Goal: Task Accomplishment & Management: Manage account settings

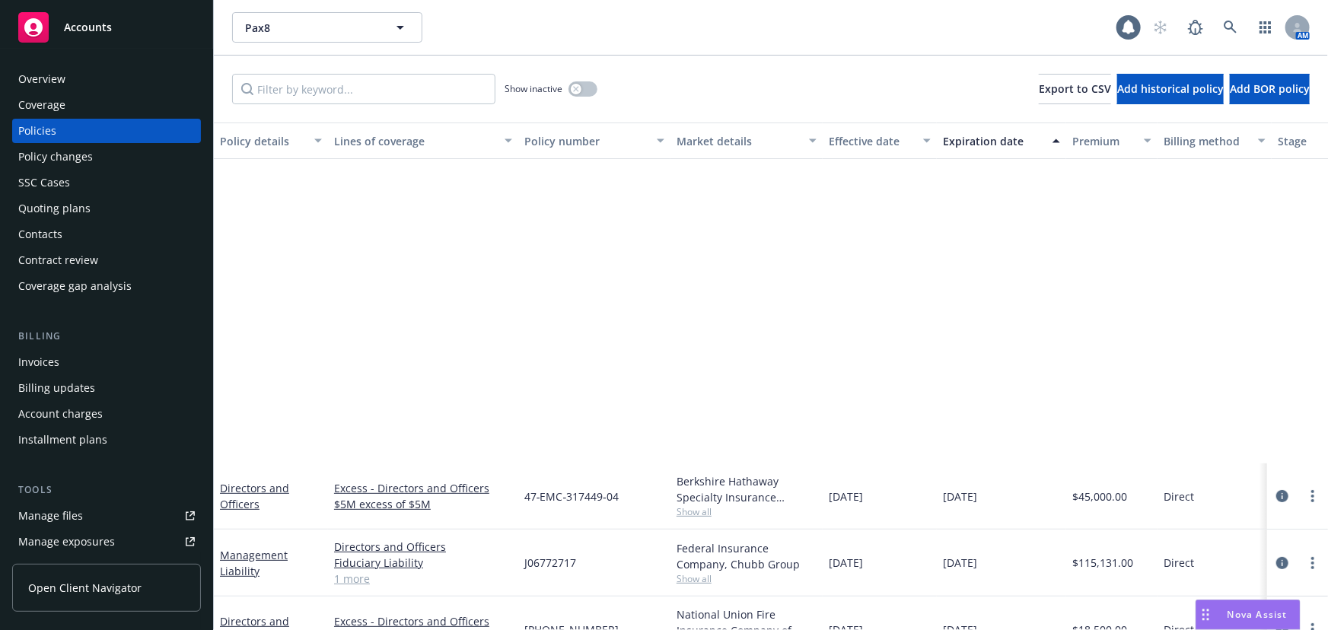
scroll to position [415, 0]
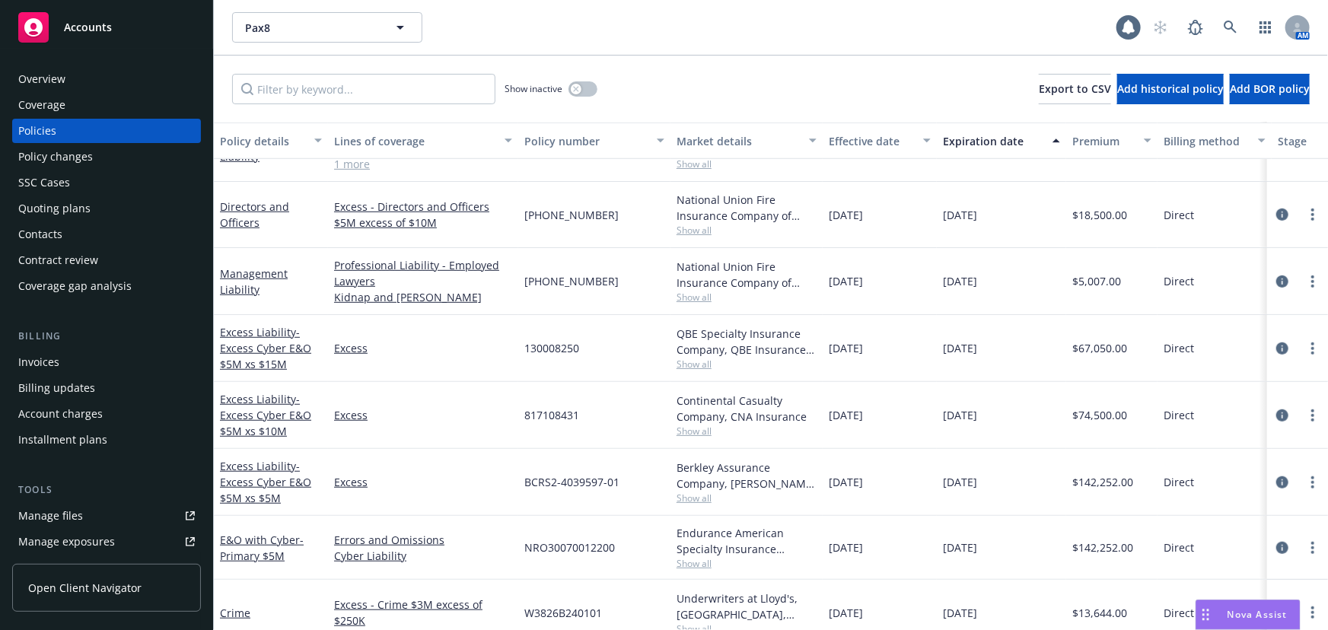
click at [165, 209] on div "Quoting plans" at bounding box center [106, 208] width 176 height 24
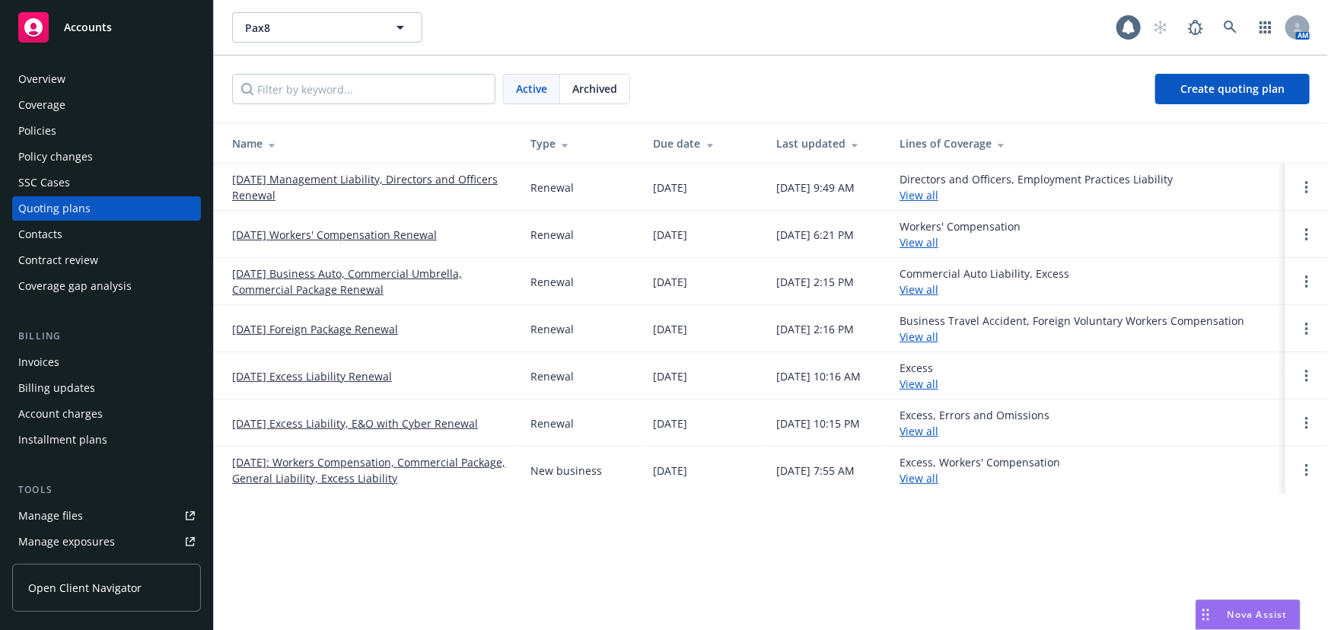
click at [595, 82] on span "Archived" at bounding box center [594, 89] width 45 height 16
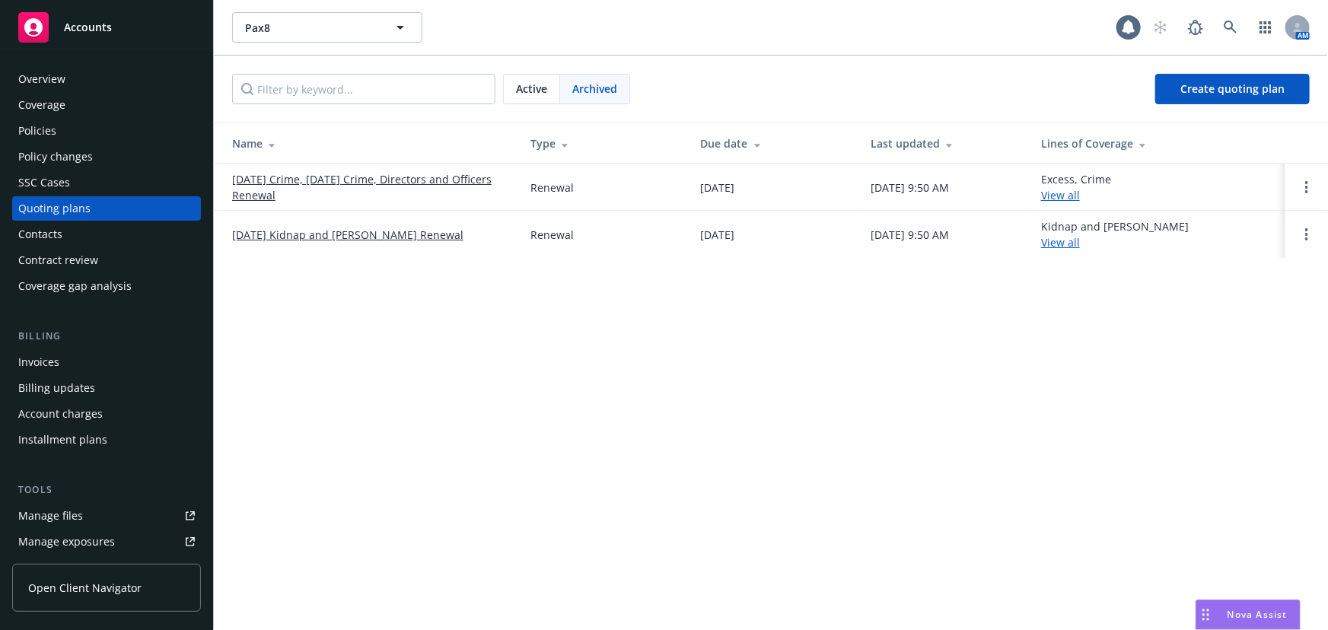
click at [513, 86] on div "Active" at bounding box center [532, 89] width 56 height 29
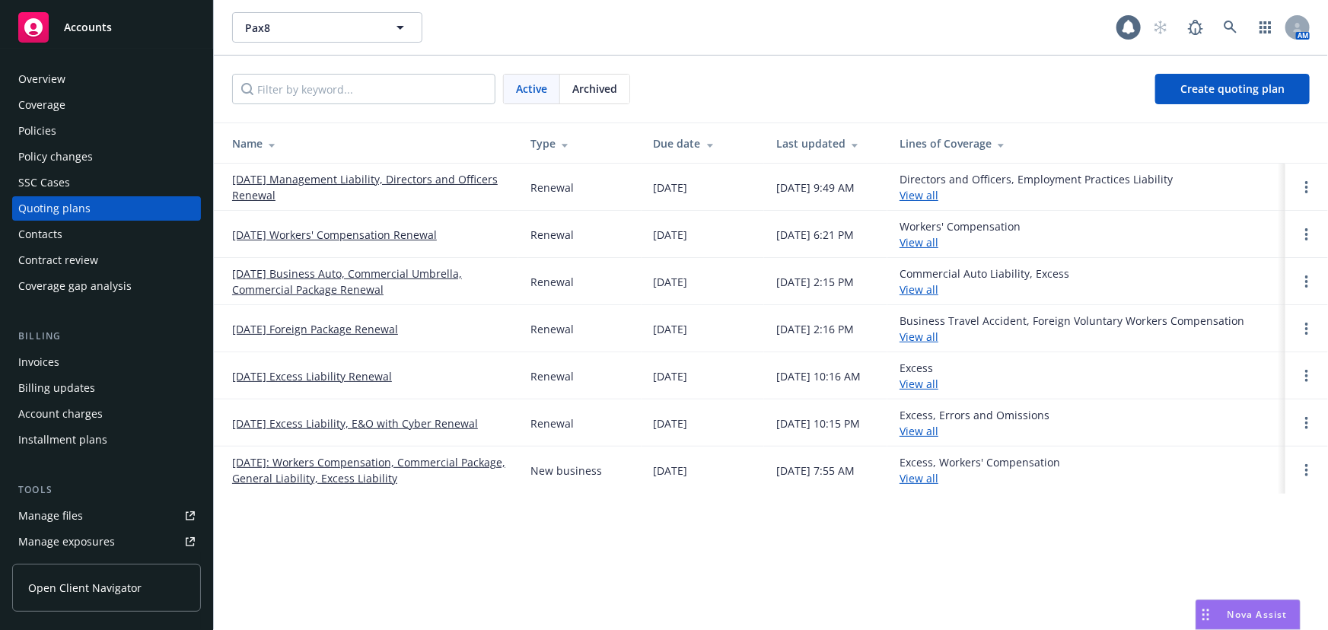
click at [354, 180] on link "[DATE] Management Liability, Directors and Officers Renewal" at bounding box center [369, 187] width 274 height 32
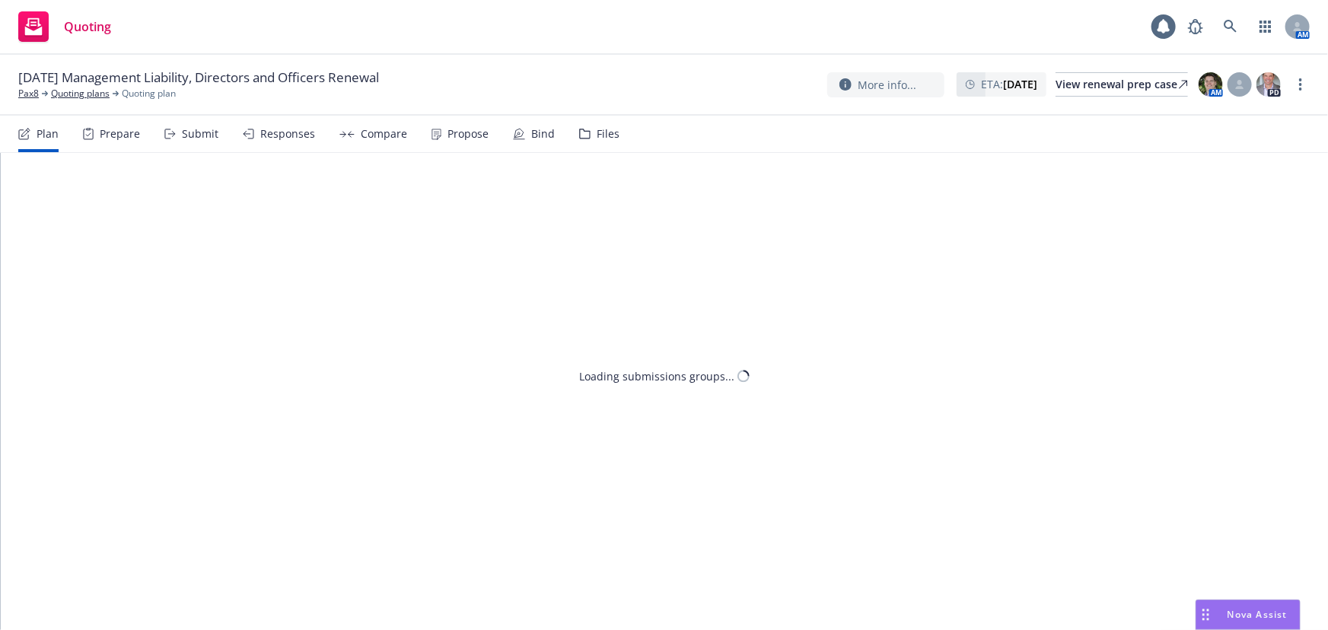
click at [601, 140] on div "Files" at bounding box center [607, 134] width 23 height 12
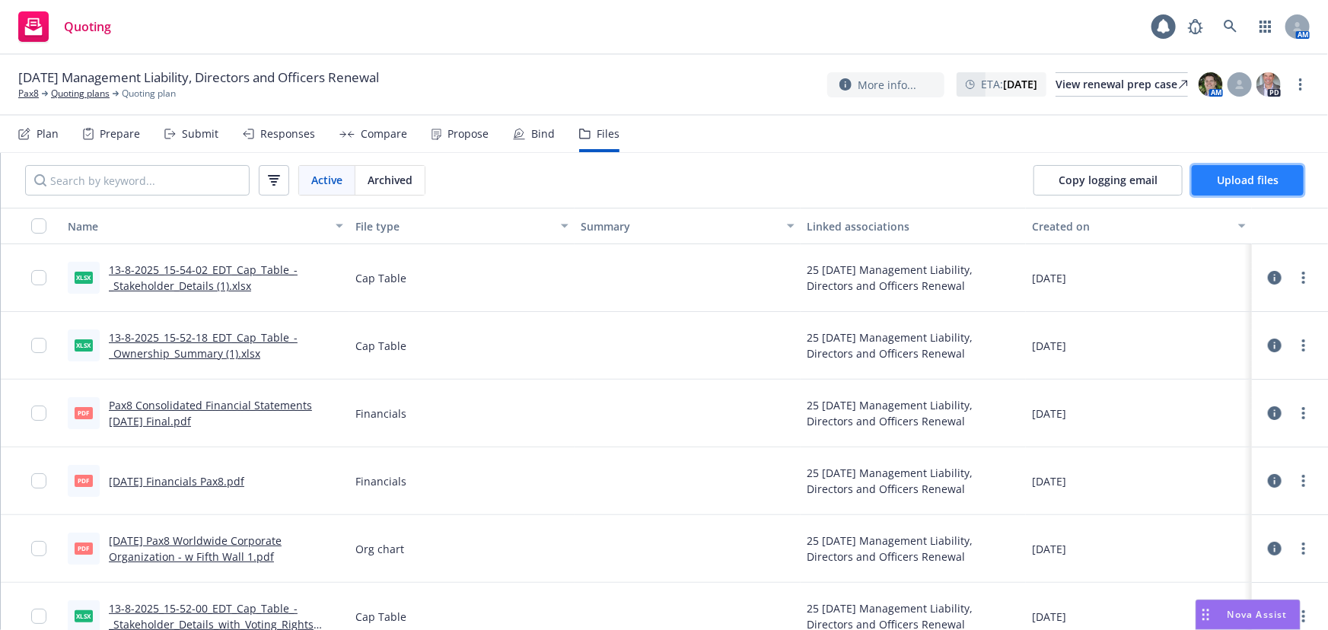
click at [1243, 176] on span "Upload files" at bounding box center [1247, 180] width 62 height 14
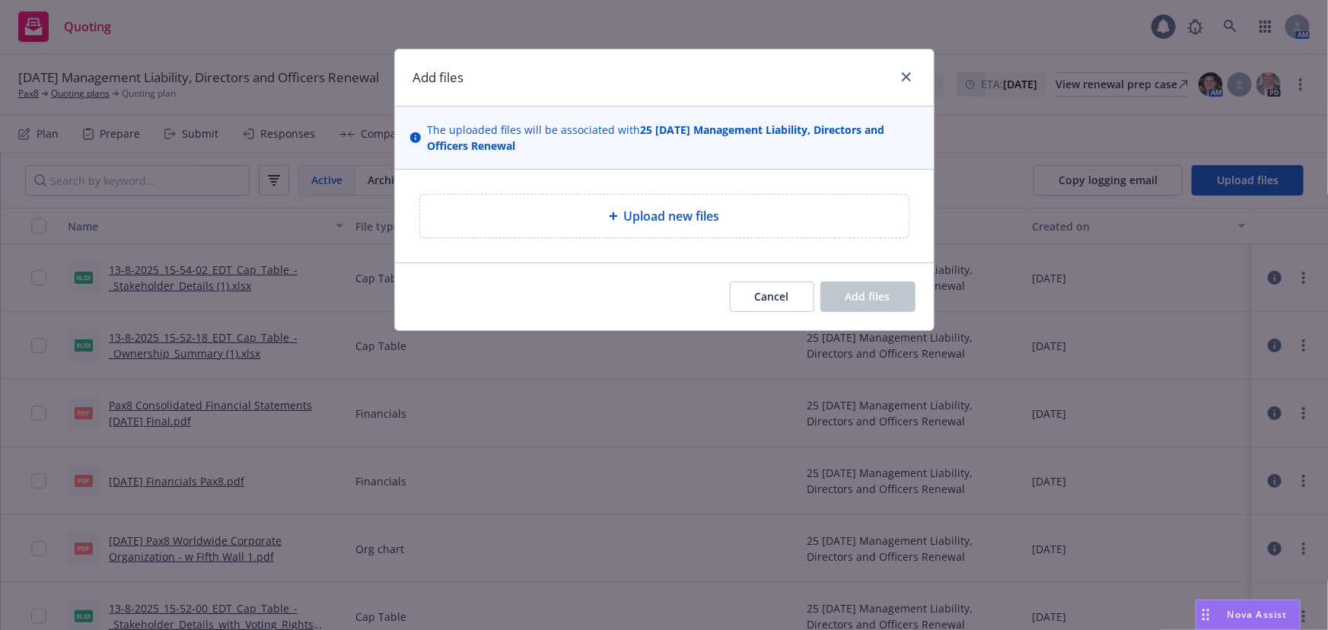
drag, startPoint x: 924, startPoint y: 269, endPoint x: 898, endPoint y: 154, distance: 117.2
click at [898, 154] on div "Add files The uploaded files will be associated with 25 [DATE] Management Liabi…" at bounding box center [664, 190] width 540 height 282
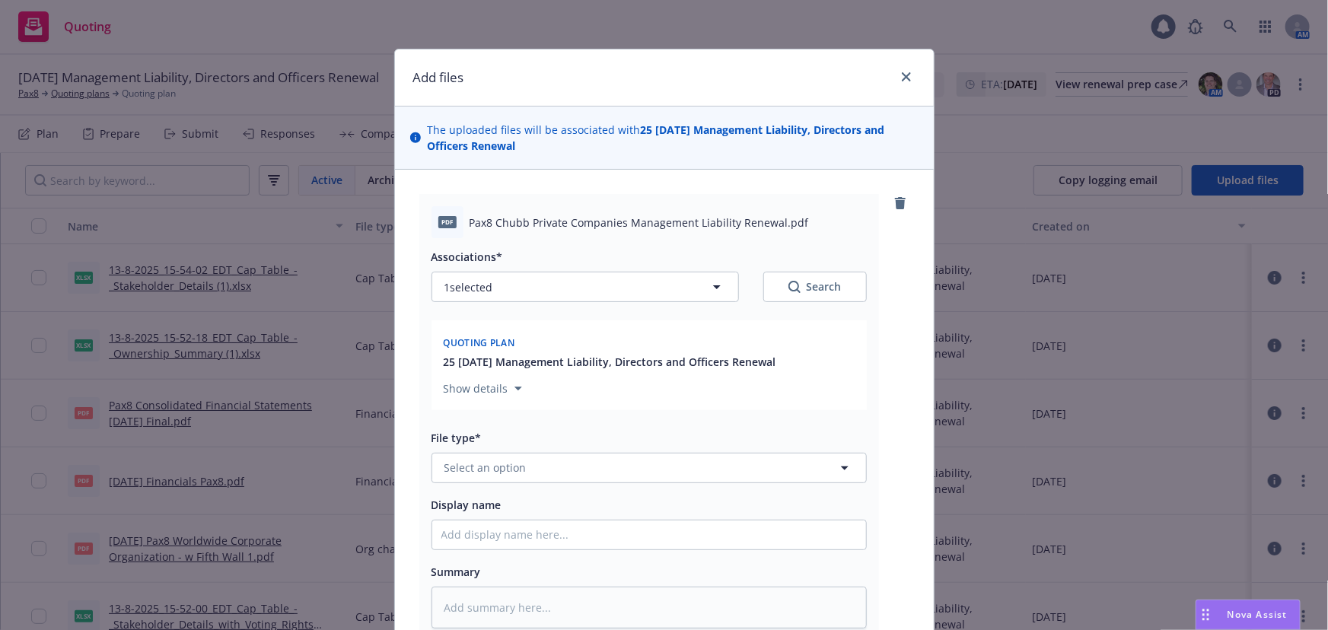
click at [581, 478] on button "Select an option" at bounding box center [648, 468] width 435 height 30
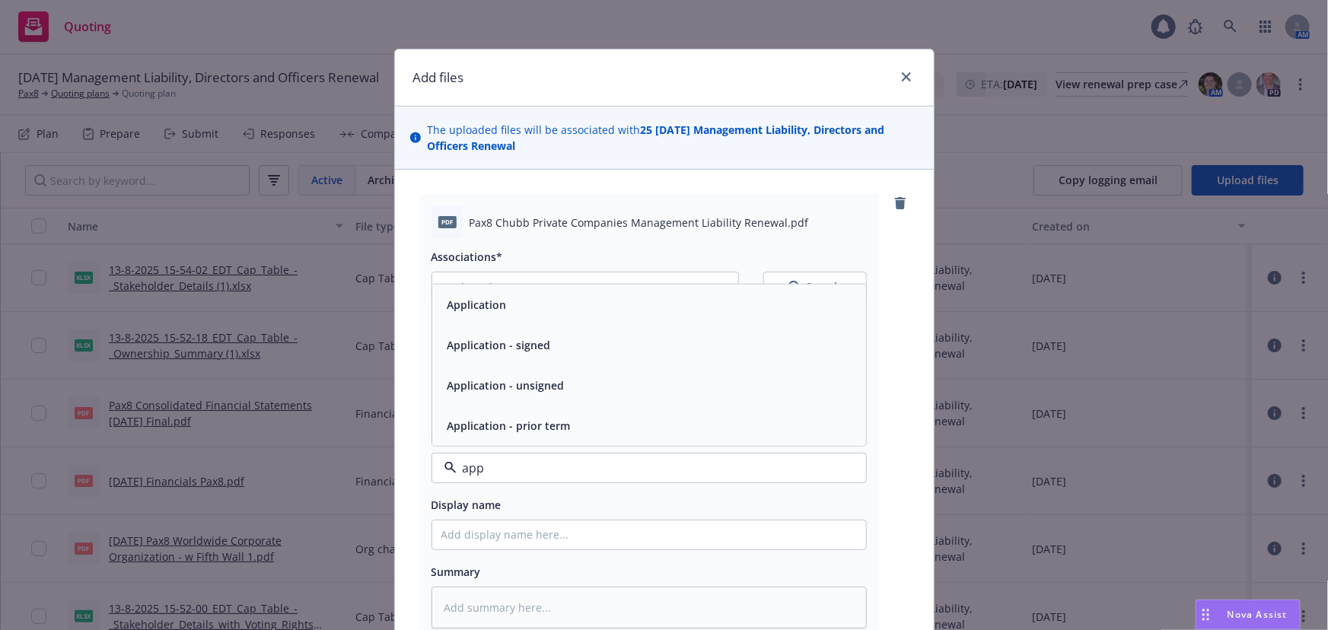
type input "appl"
click at [626, 367] on div "Application - unsigned" at bounding box center [649, 385] width 434 height 40
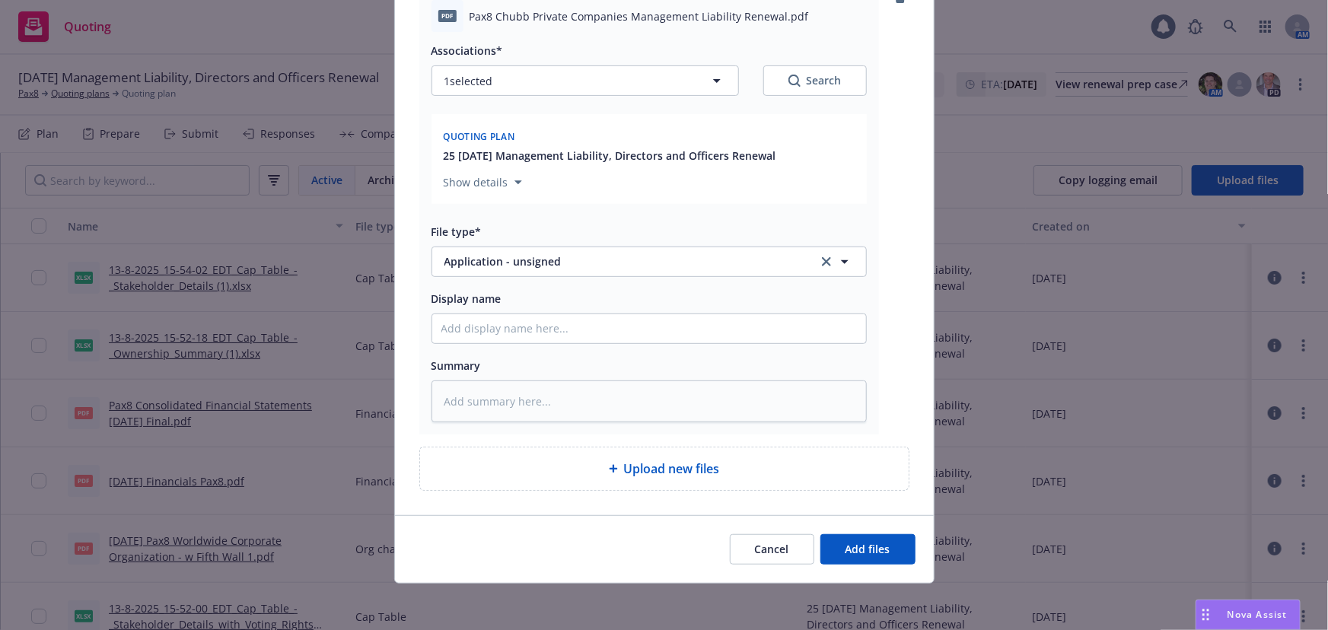
scroll to position [208, 0]
type textarea "x"
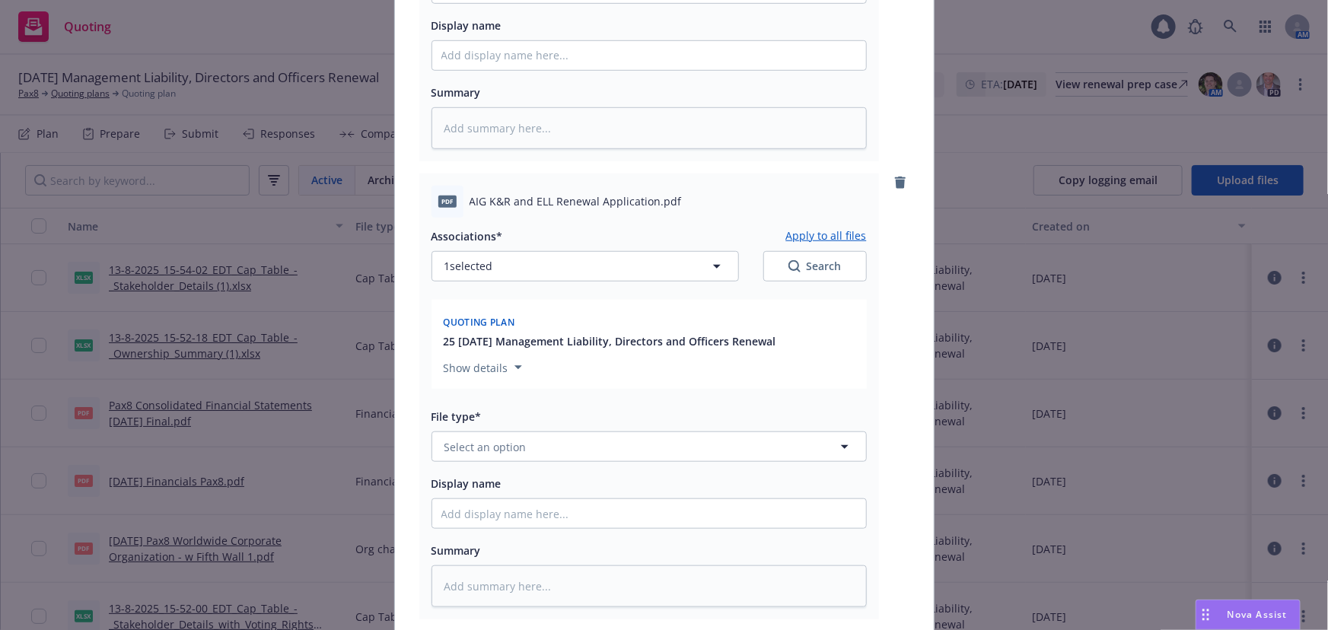
scroll to position [485, 0]
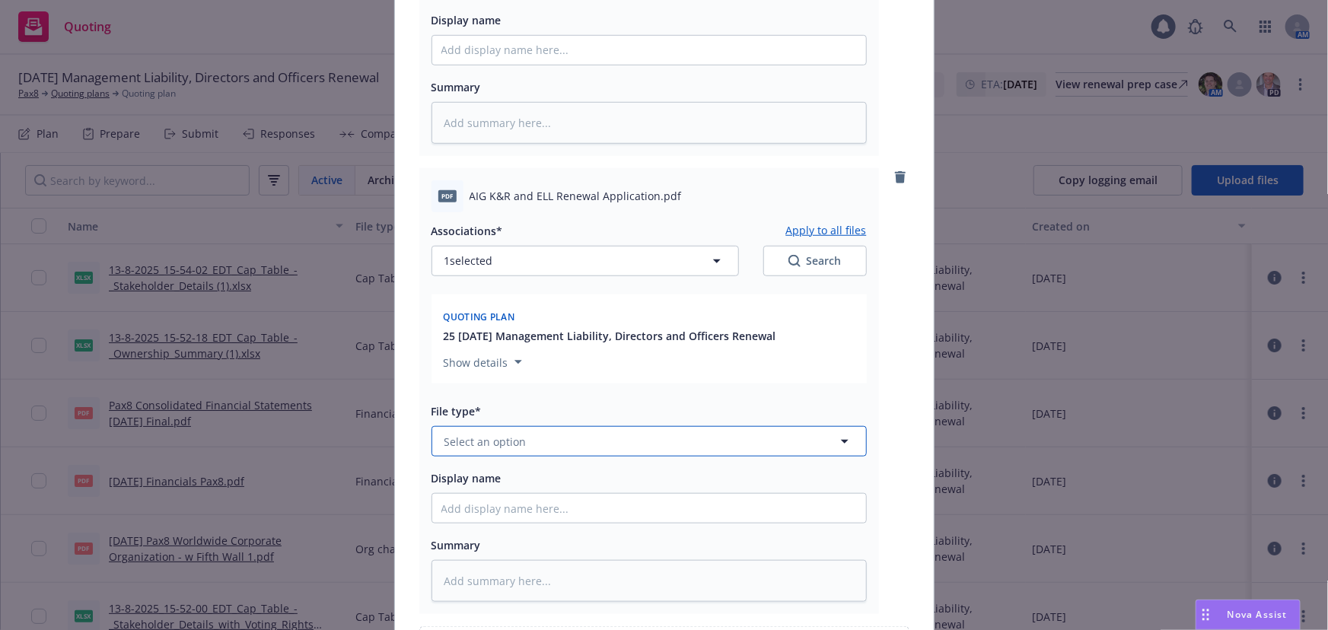
click at [556, 438] on button "Select an option" at bounding box center [648, 441] width 435 height 30
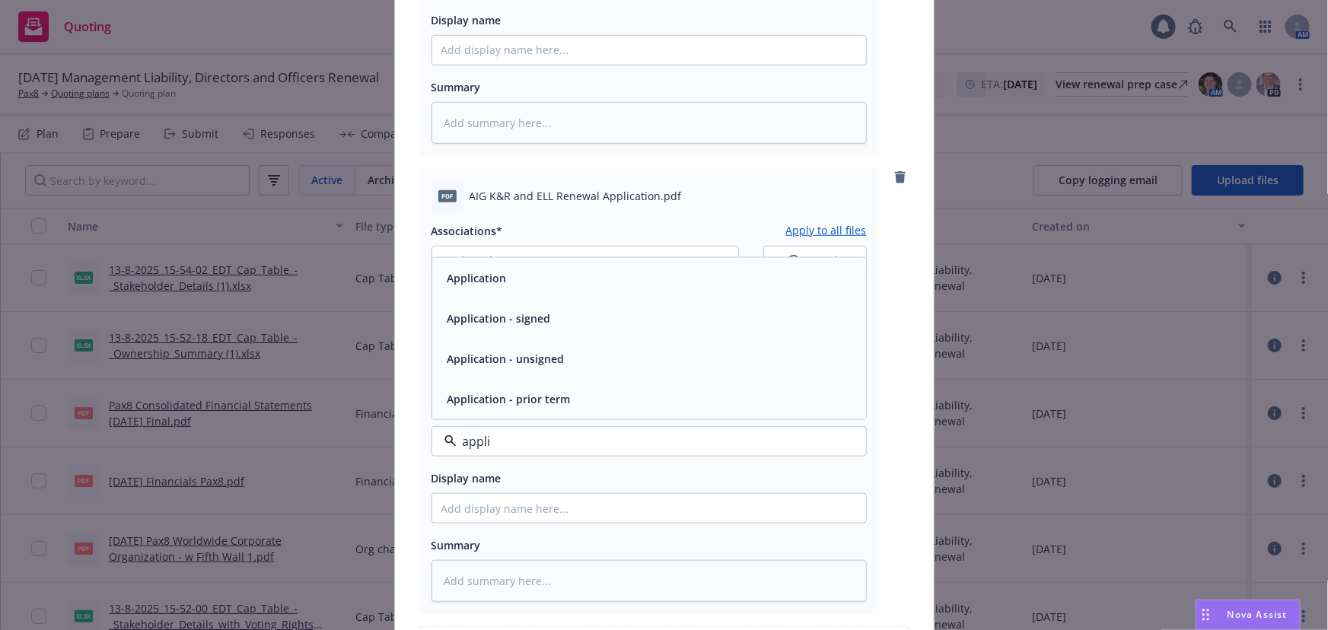
type input "applic"
click at [554, 364] on span "Application - unsigned" at bounding box center [505, 359] width 117 height 16
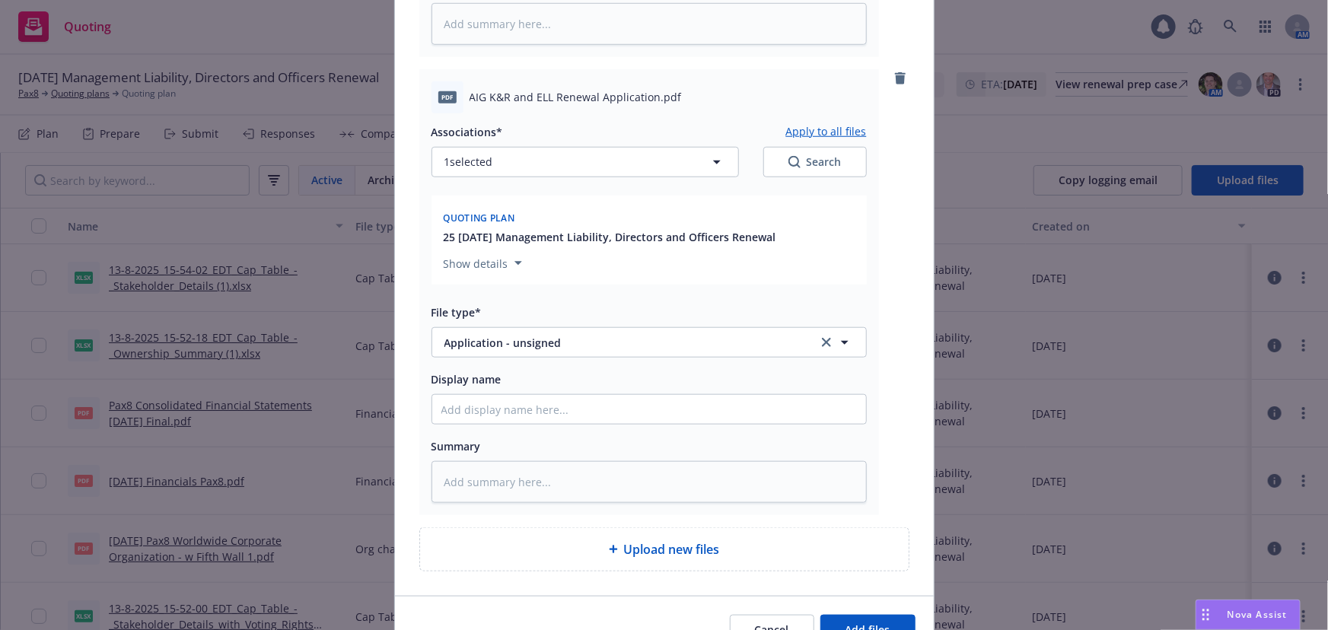
scroll to position [666, 0]
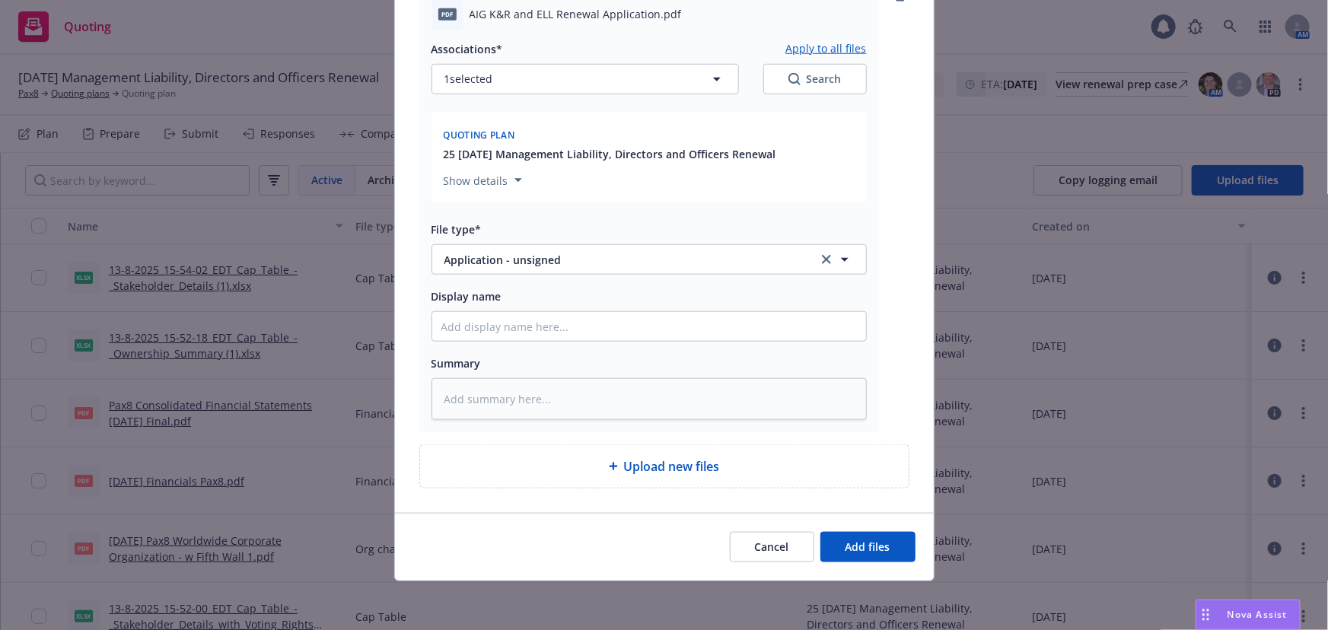
type textarea "x"
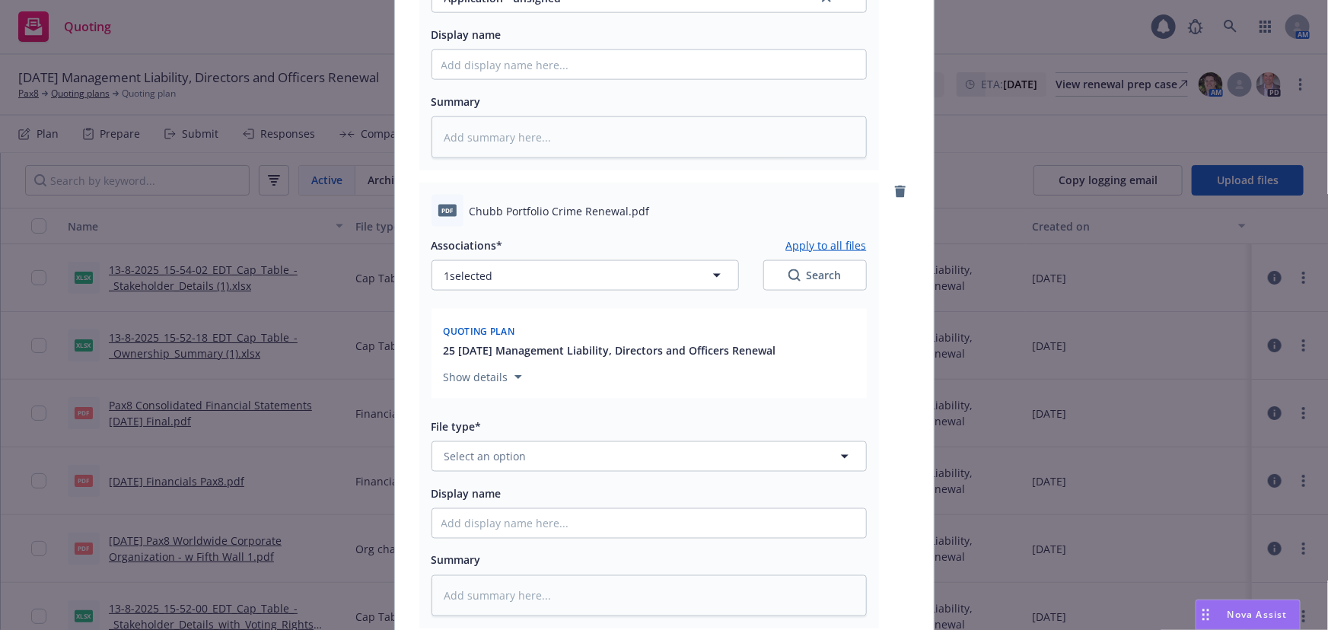
scroll to position [943, 0]
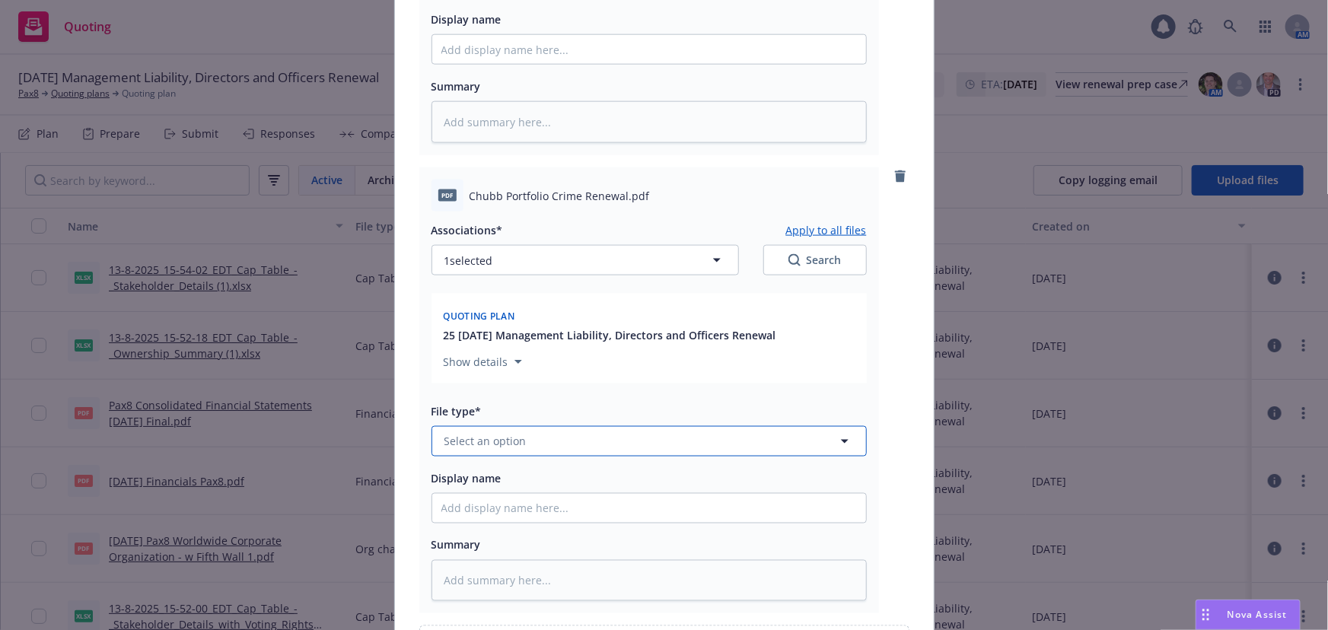
click at [662, 445] on button "Select an option" at bounding box center [648, 441] width 435 height 30
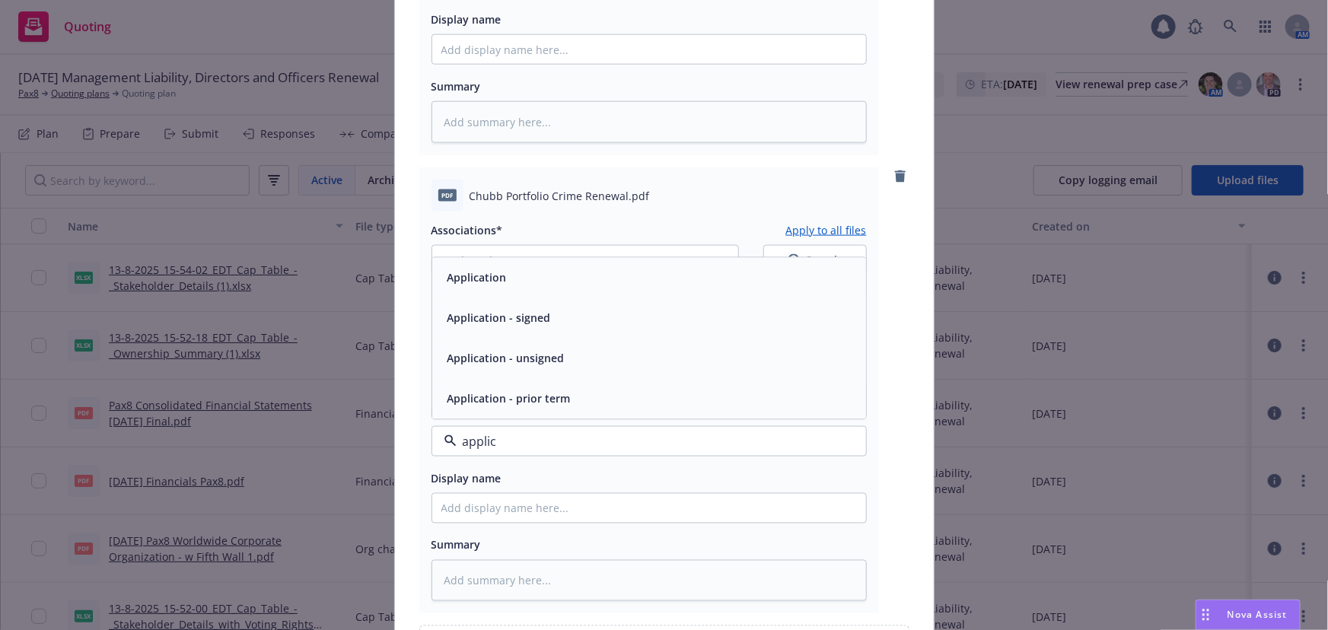
type input "applica"
click at [712, 378] on div "Application - unsigned" at bounding box center [649, 358] width 434 height 40
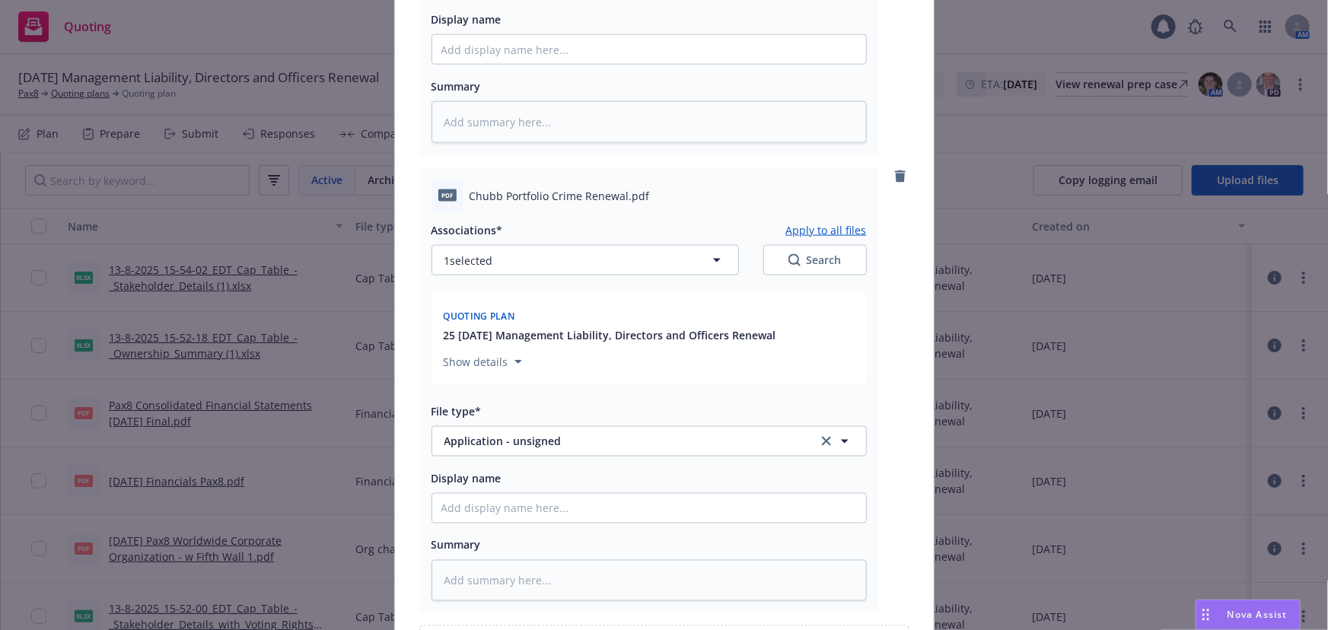
scroll to position [1125, 0]
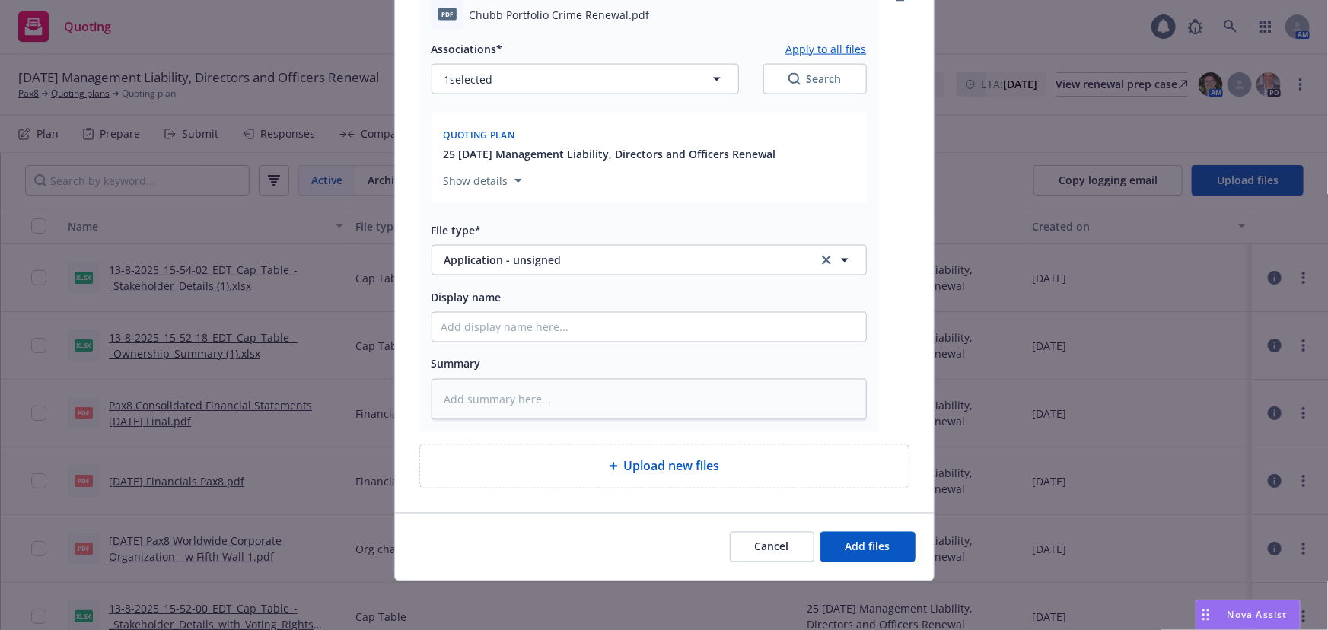
type textarea "x"
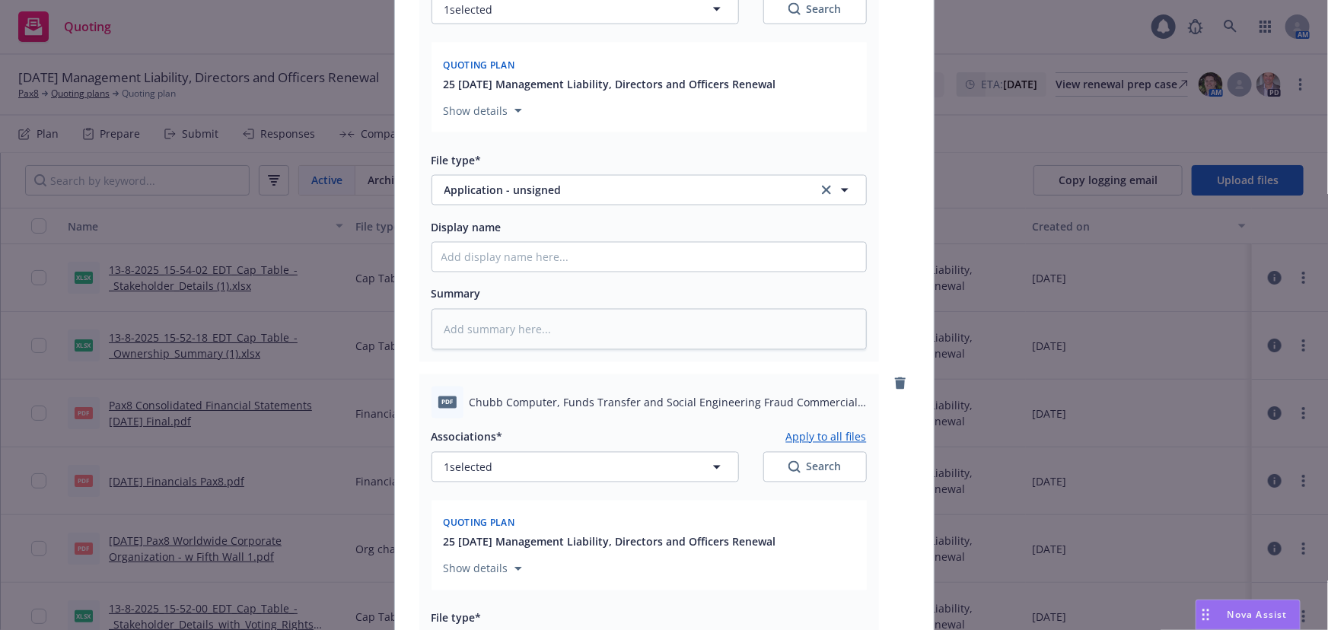
scroll to position [1471, 0]
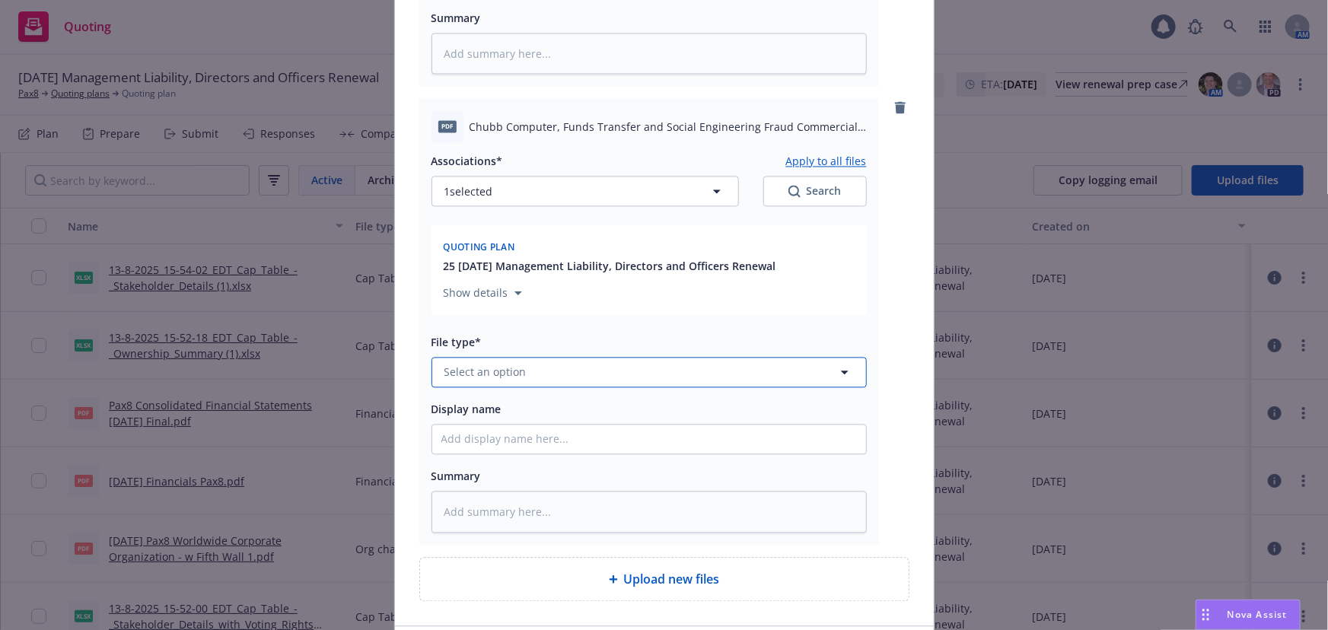
click at [714, 383] on button "Select an option" at bounding box center [648, 372] width 435 height 30
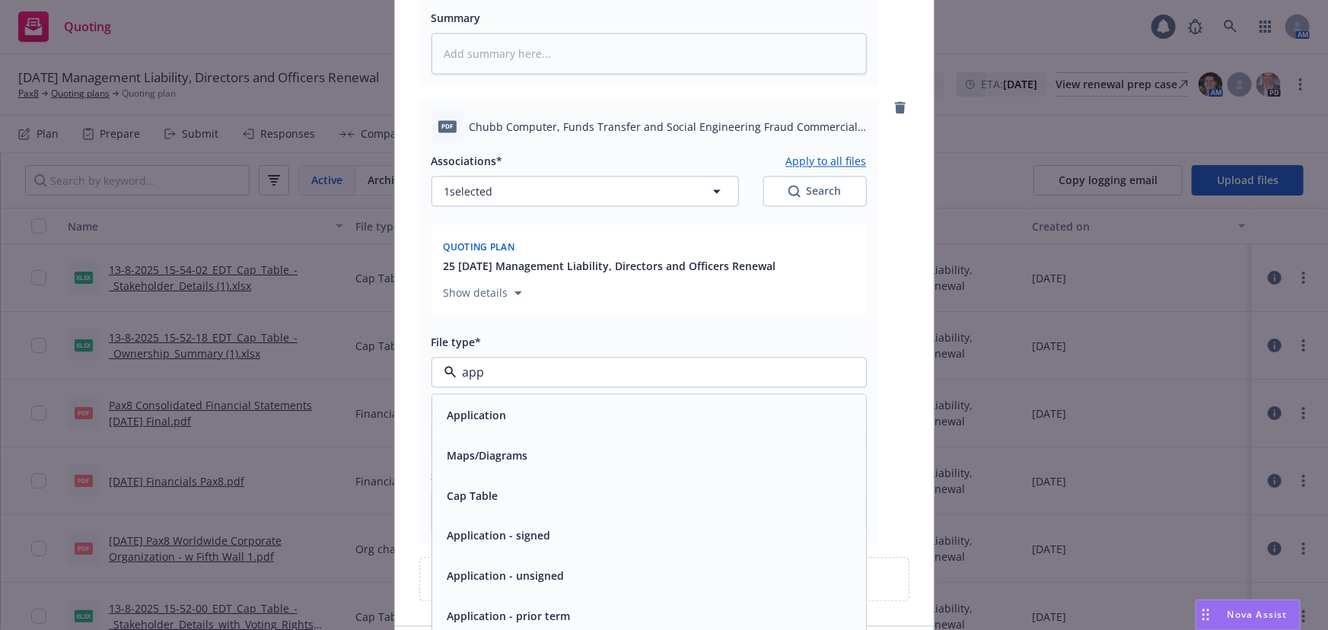
type input "appp"
type textarea "x"
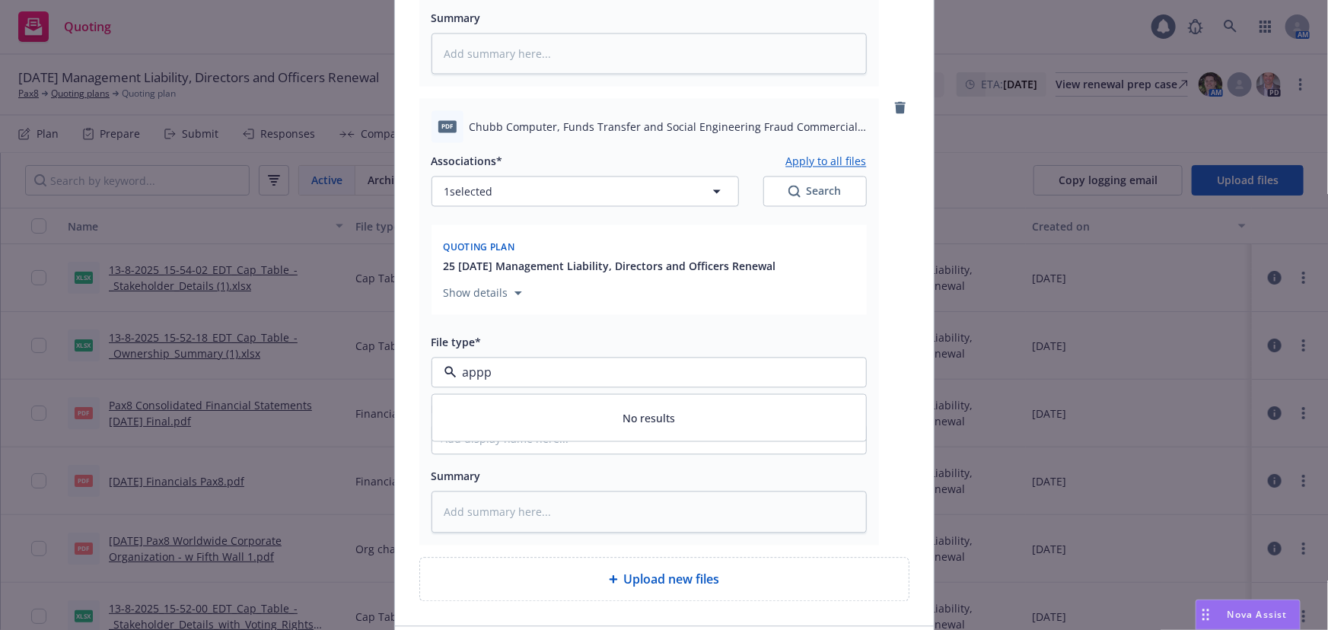
type input "app"
click at [763, 496] on div "Application - unsigned" at bounding box center [648, 495] width 415 height 22
drag, startPoint x: 719, startPoint y: 568, endPoint x: 730, endPoint y: 552, distance: 18.6
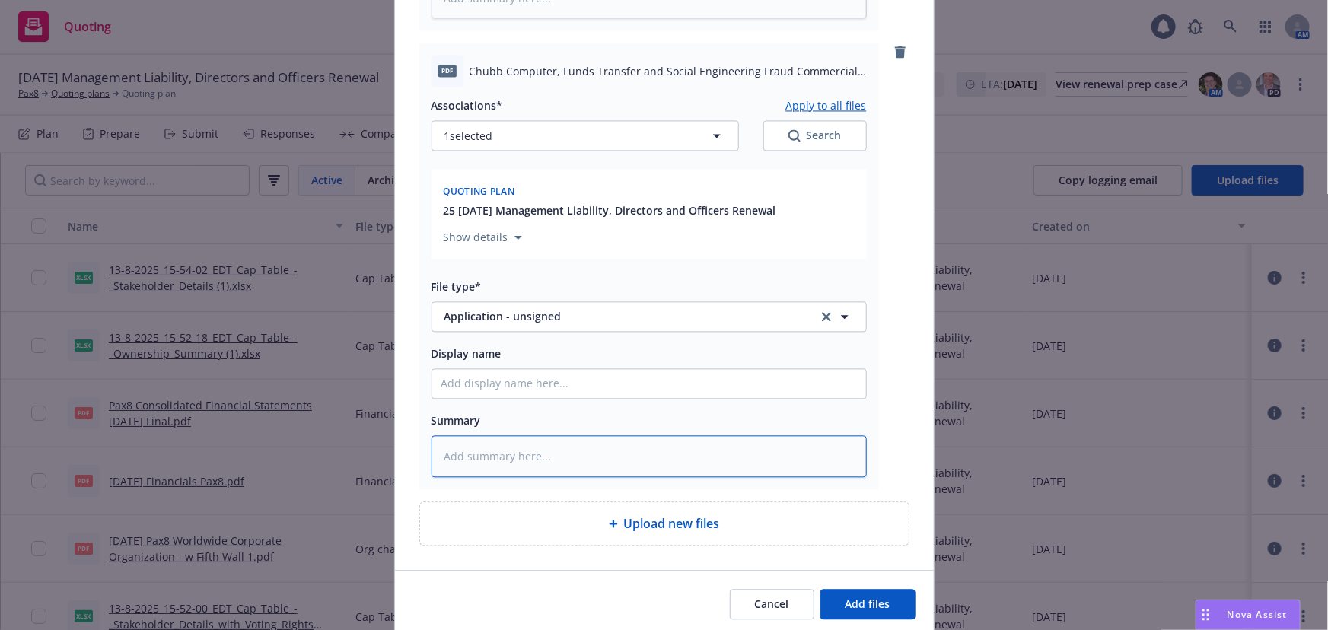
scroll to position [1583, 0]
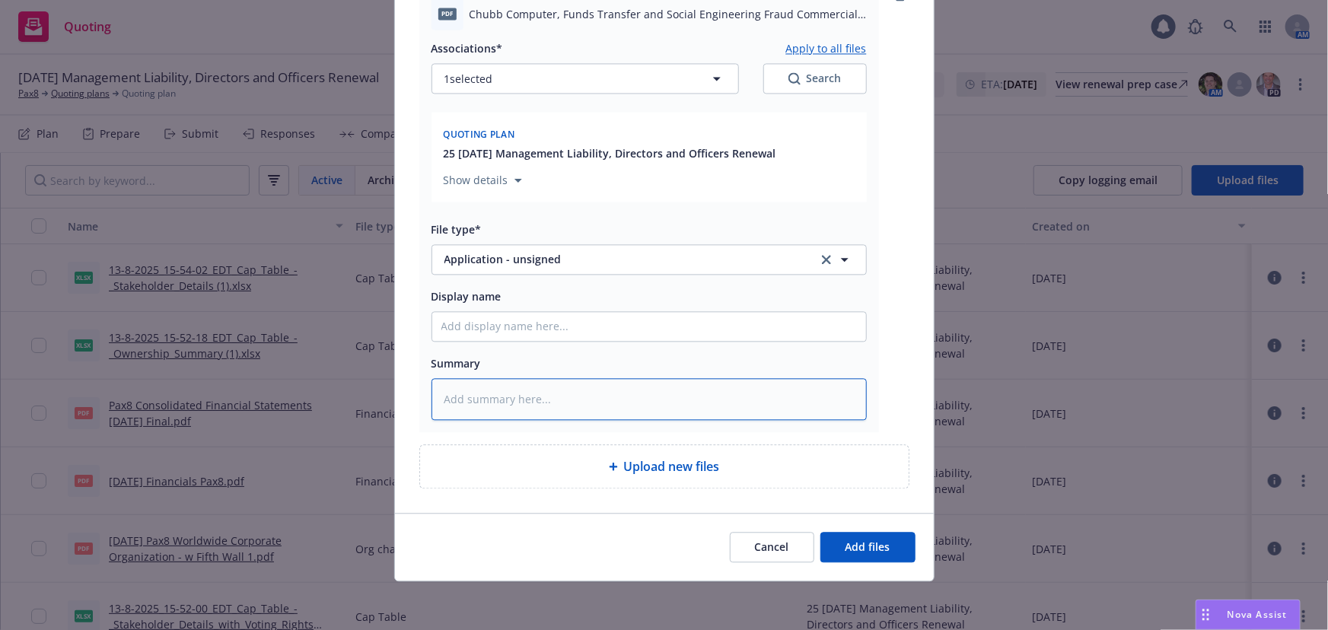
type textarea "x"
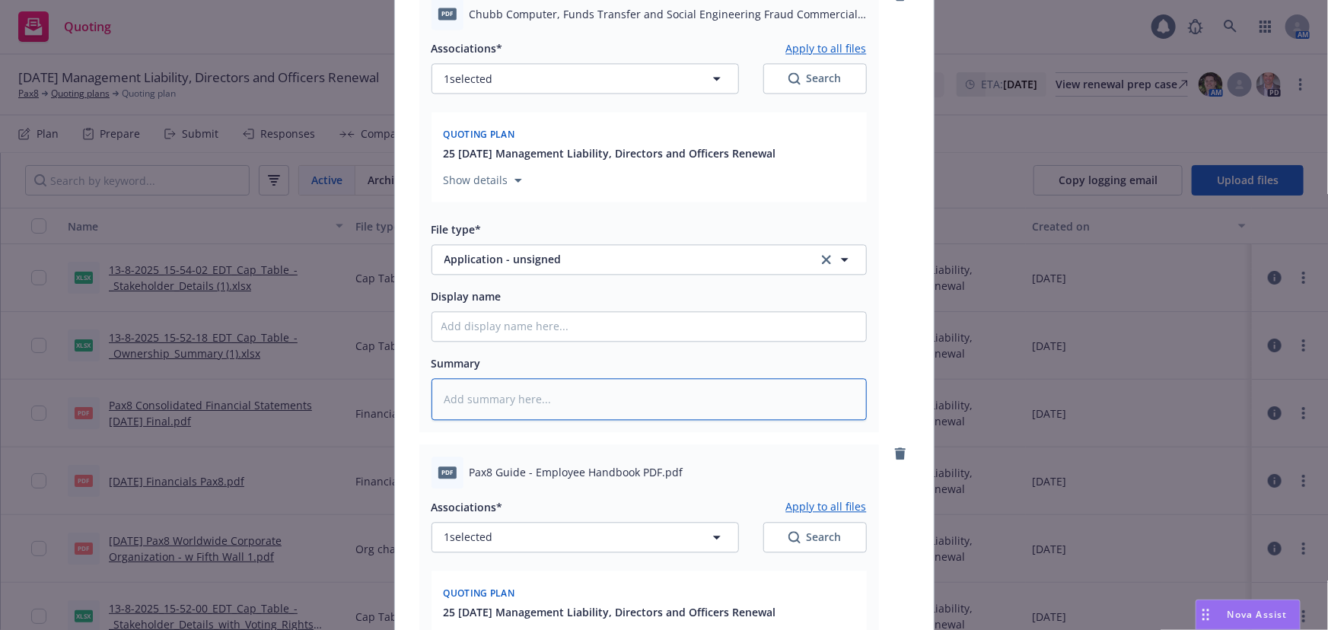
scroll to position [1860, 0]
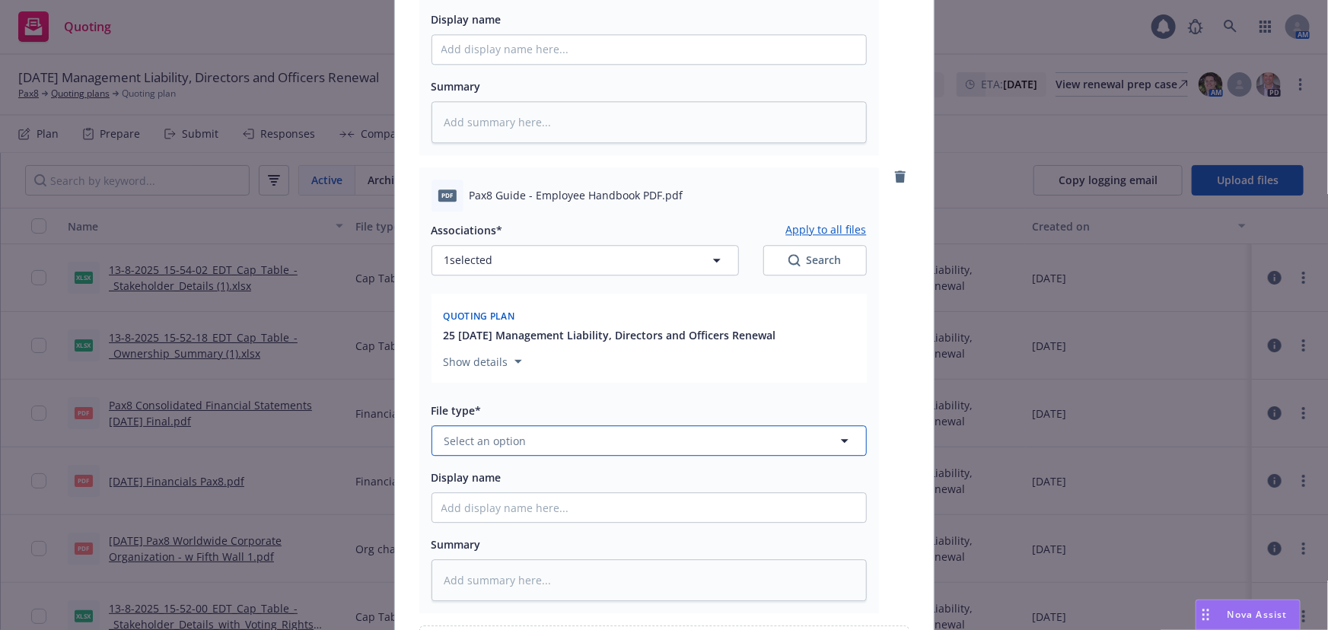
click at [561, 447] on button "Select an option" at bounding box center [648, 440] width 435 height 30
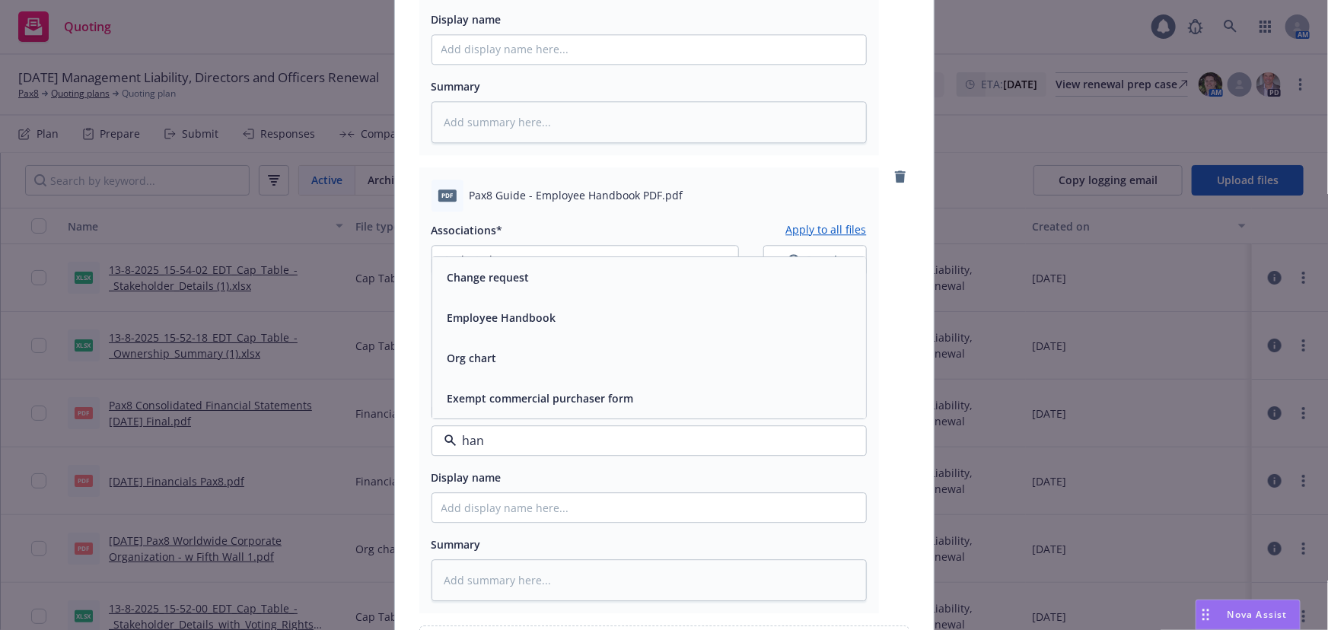
type input "hand"
click at [676, 386] on div "Employee Handbook" at bounding box center [649, 398] width 434 height 40
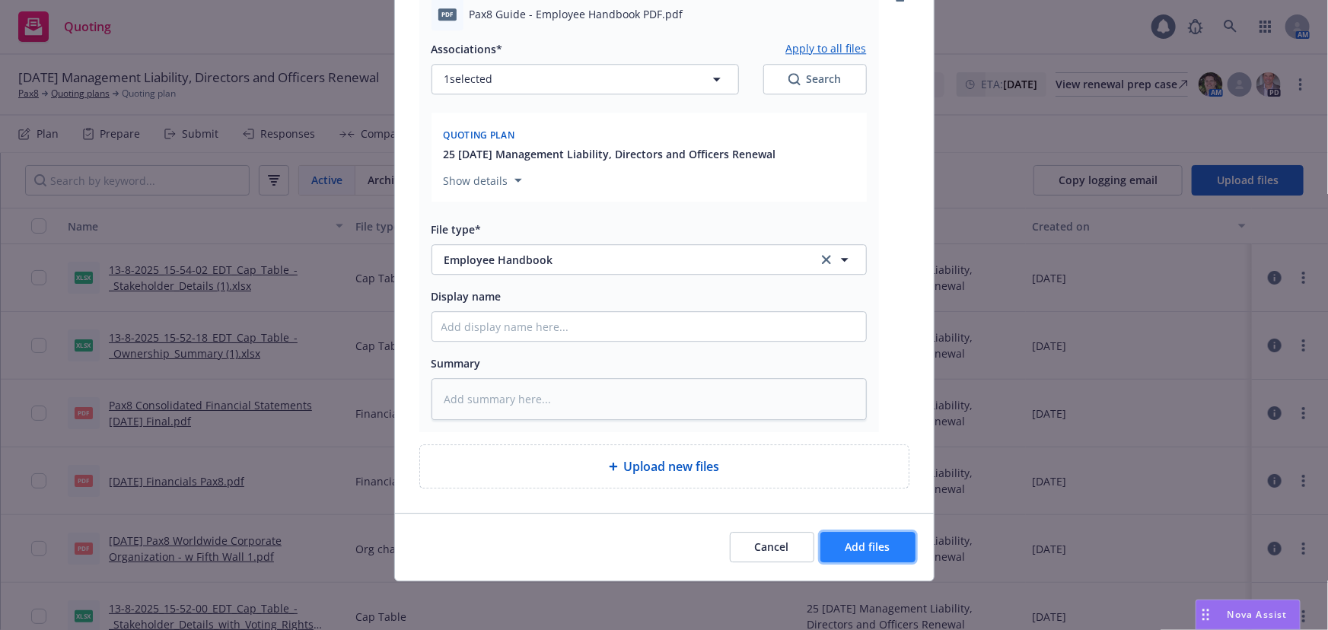
click at [864, 552] on span "Add files" at bounding box center [867, 546] width 45 height 14
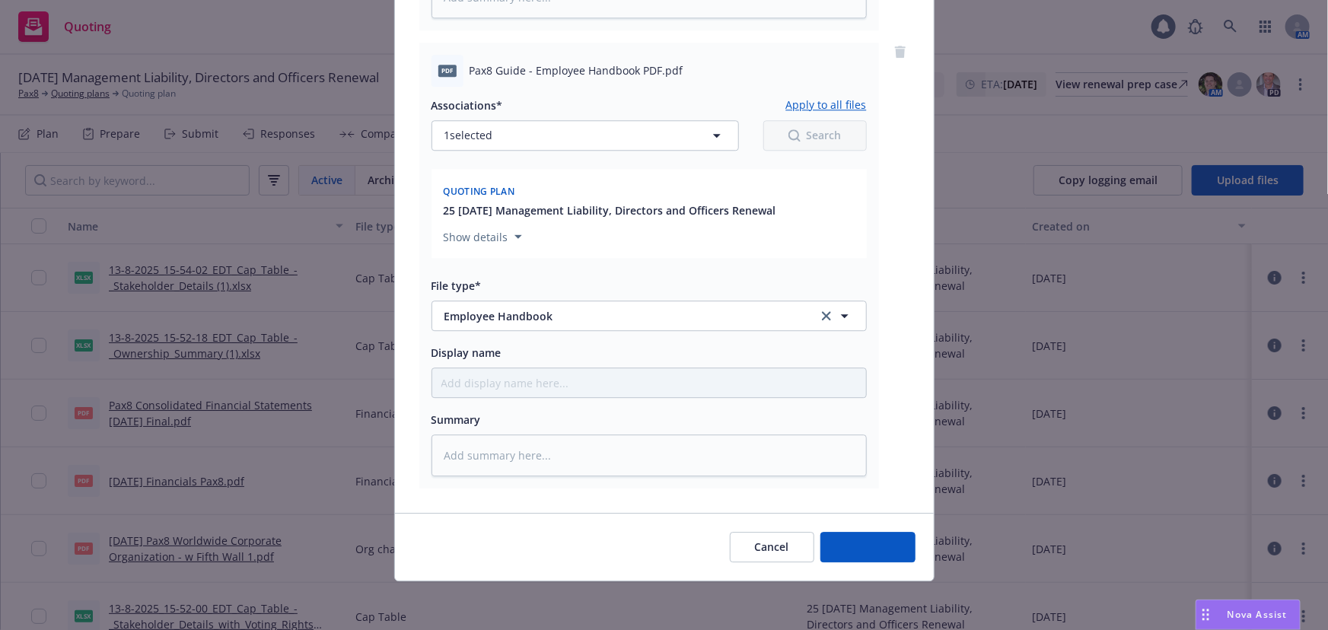
scroll to position [1986, 0]
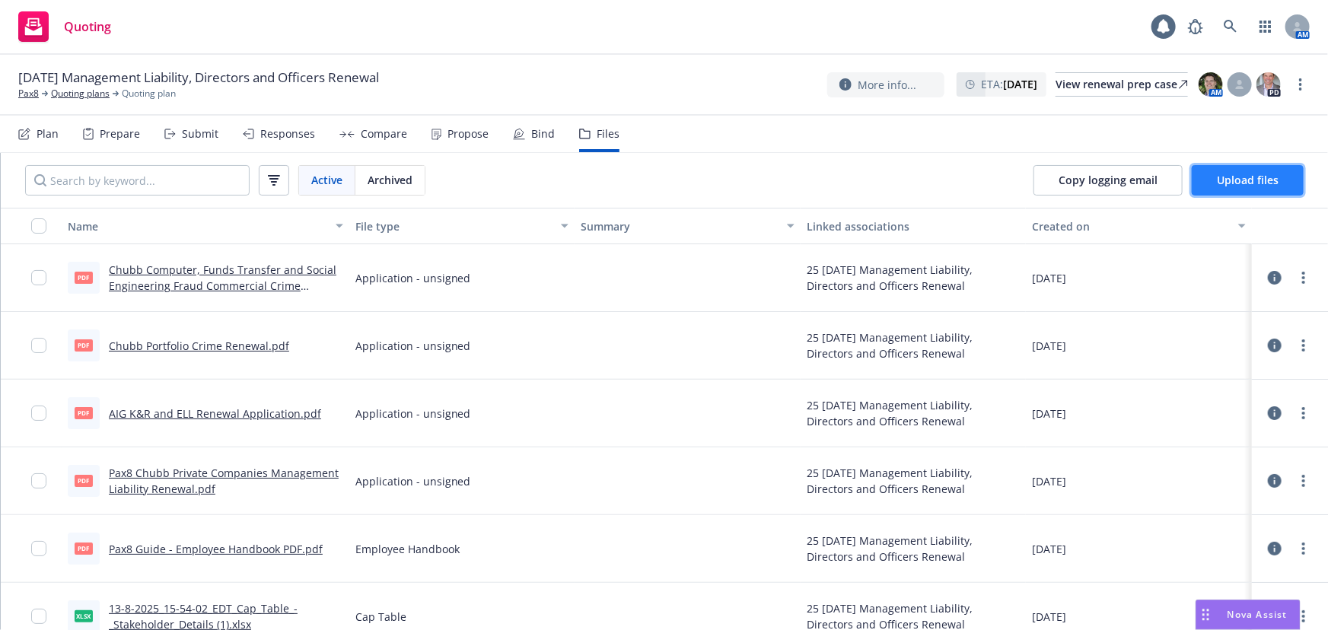
click at [1245, 180] on span "Upload files" at bounding box center [1247, 180] width 62 height 14
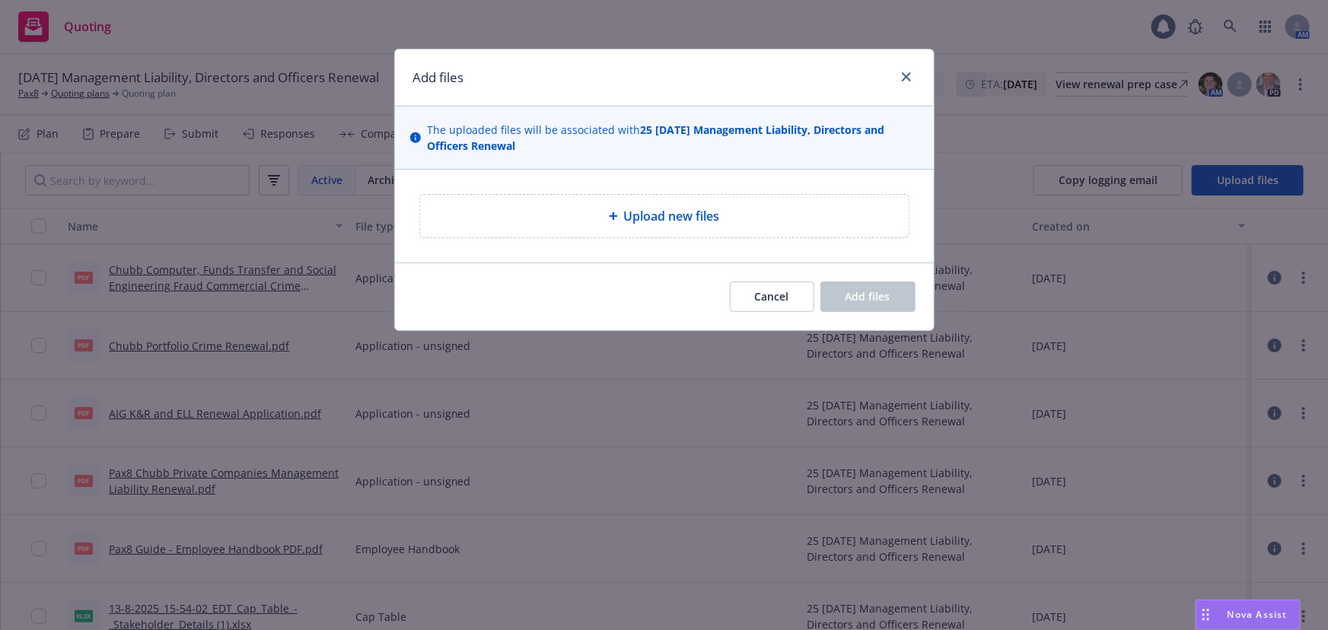
type textarea "x"
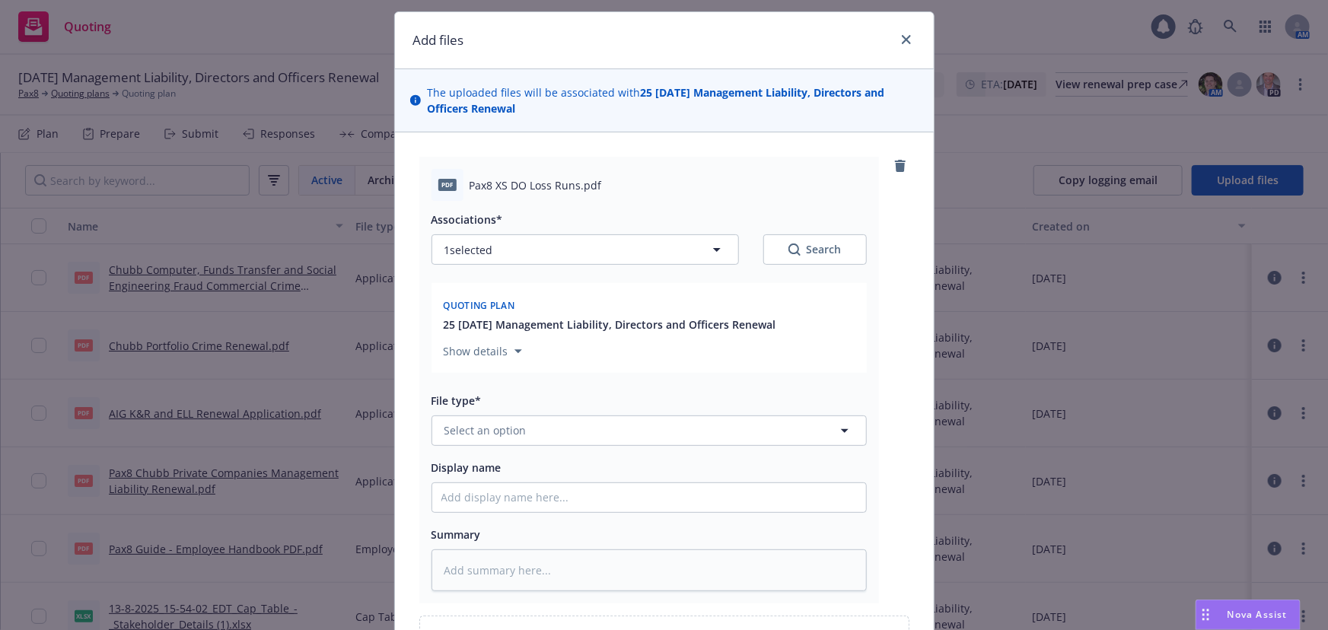
scroll to position [0, 0]
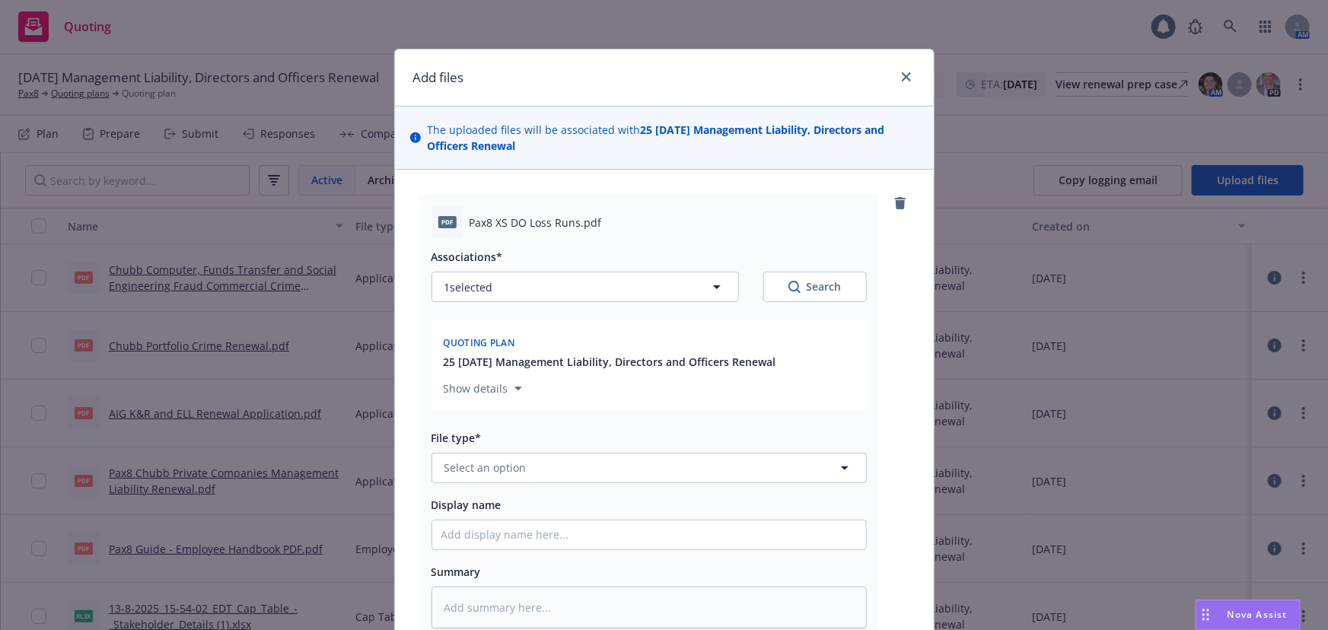
click at [731, 502] on div "Display name" at bounding box center [648, 504] width 435 height 18
click at [730, 470] on button "Select an option" at bounding box center [648, 468] width 435 height 30
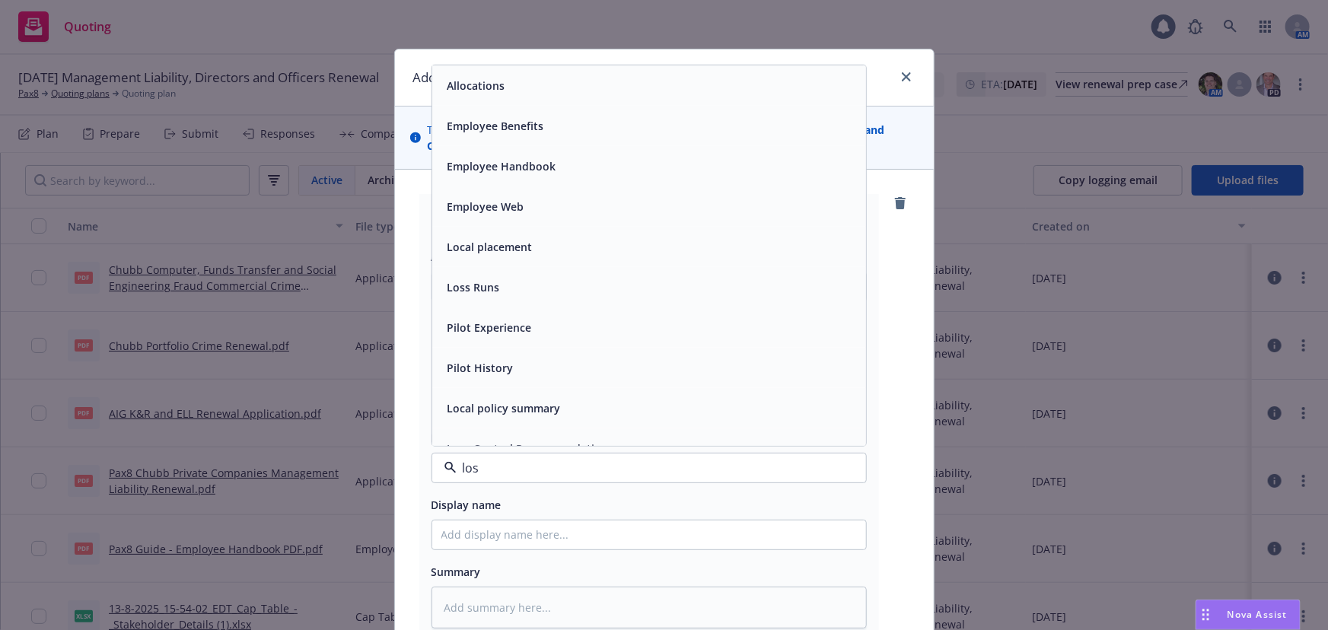
type input "loss"
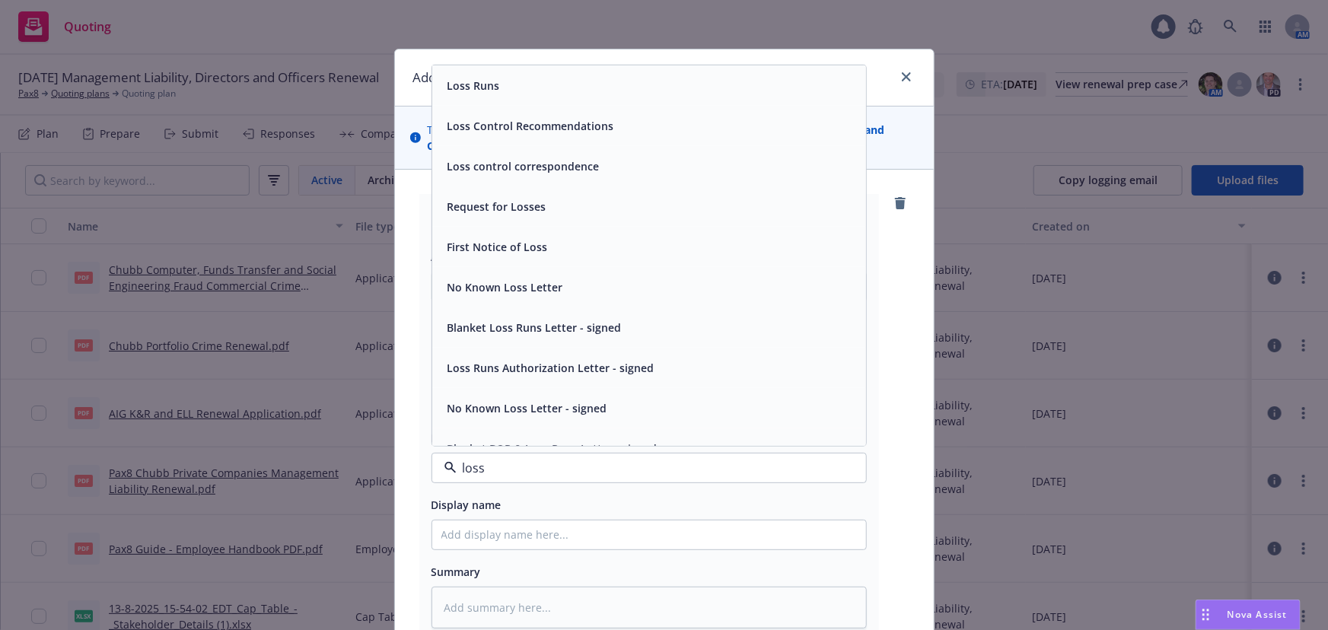
click at [826, 107] on div "Loss Control Recommendations" at bounding box center [649, 126] width 434 height 40
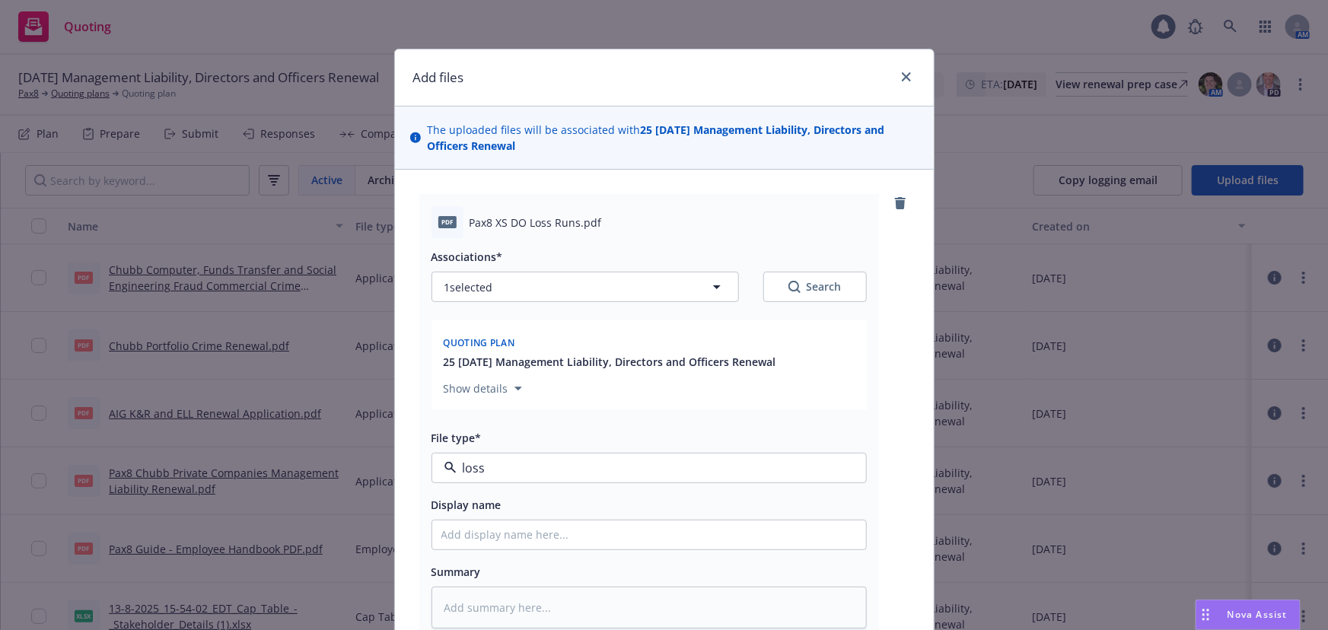
type textarea "x"
type input "Loss Control Recommendations"
click at [653, 464] on span "Loss Control Recommendations" at bounding box center [620, 467] width 352 height 16
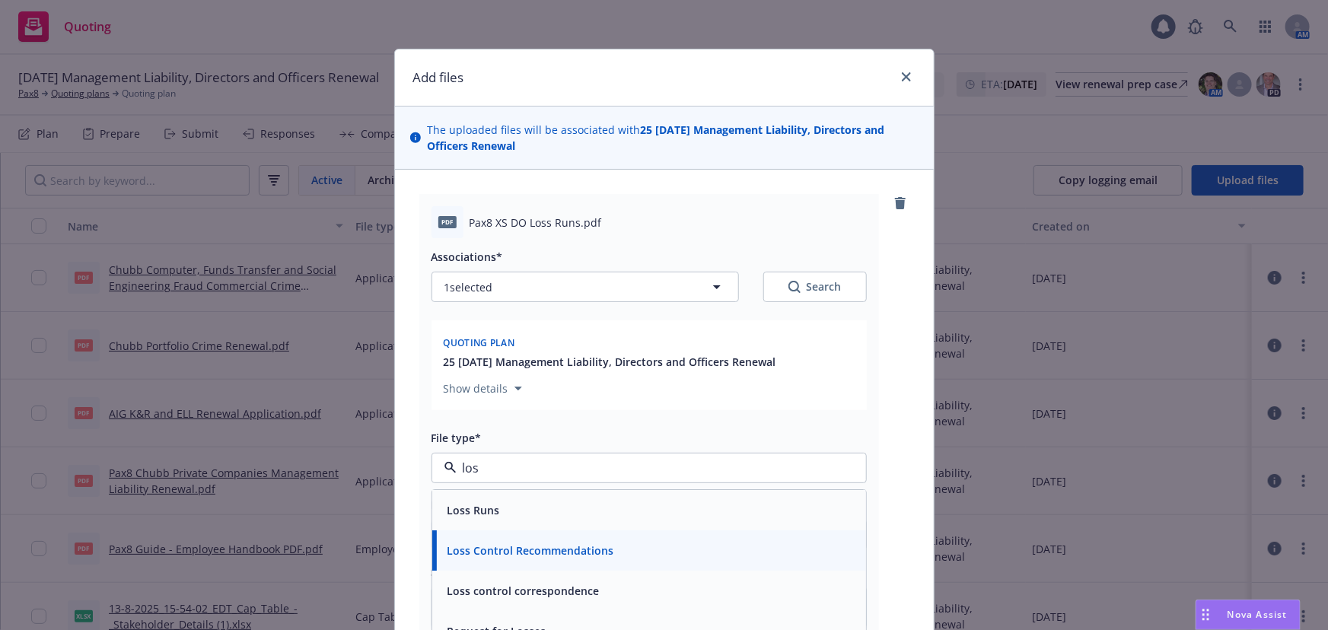
type input "loss"
click at [768, 494] on div "Loss Runs" at bounding box center [649, 510] width 434 height 40
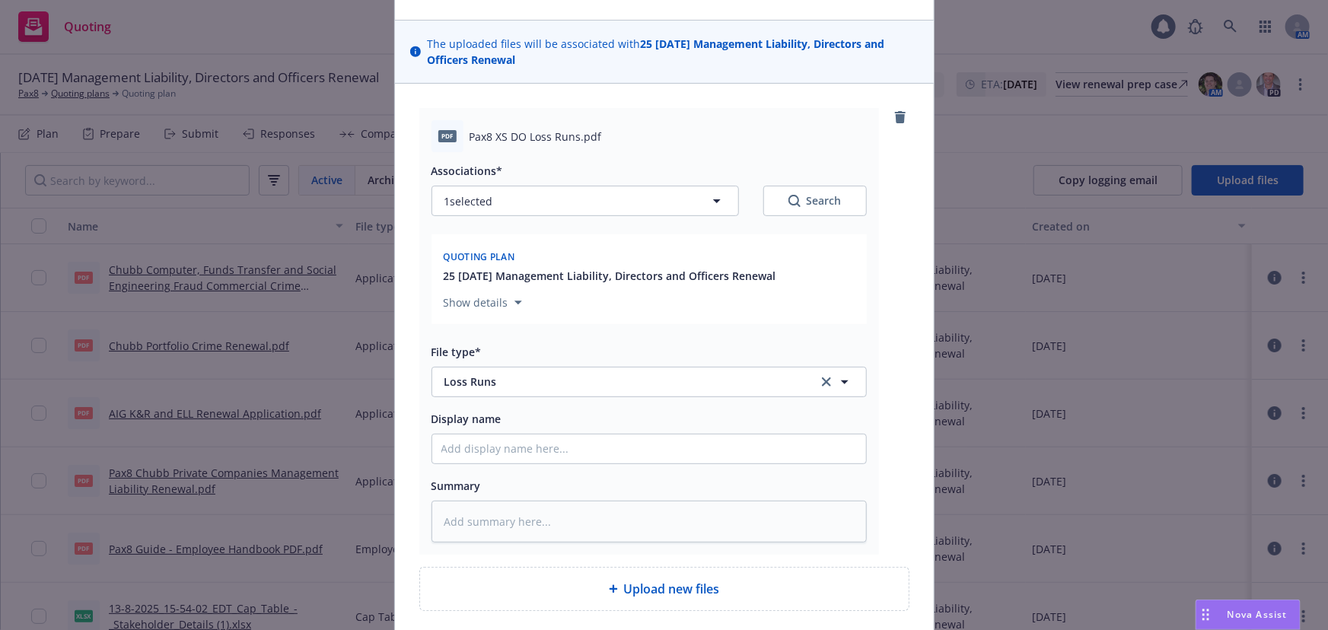
scroll to position [207, 0]
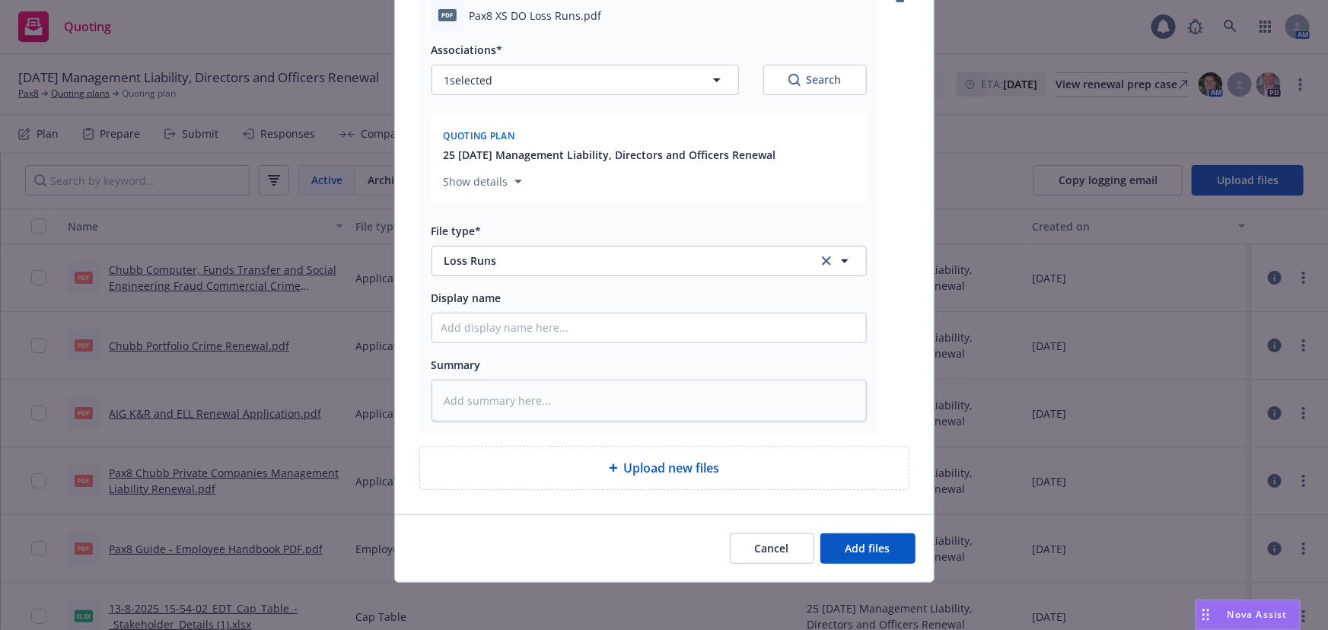
type textarea "x"
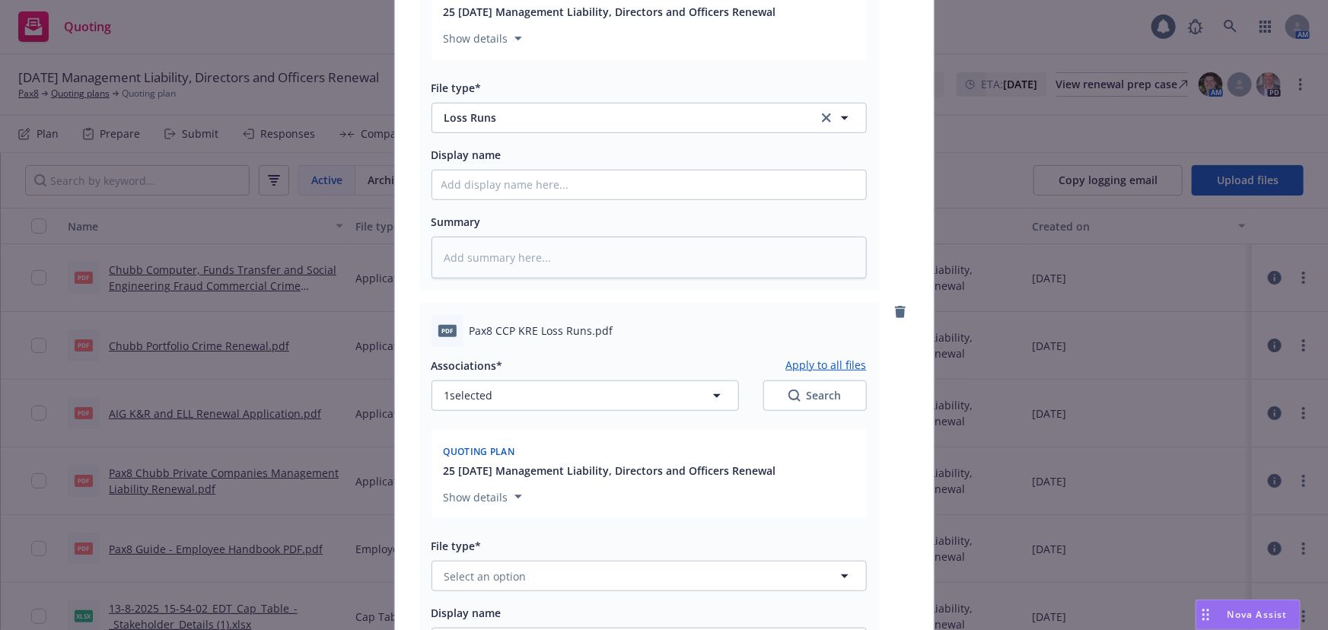
scroll to position [415, 0]
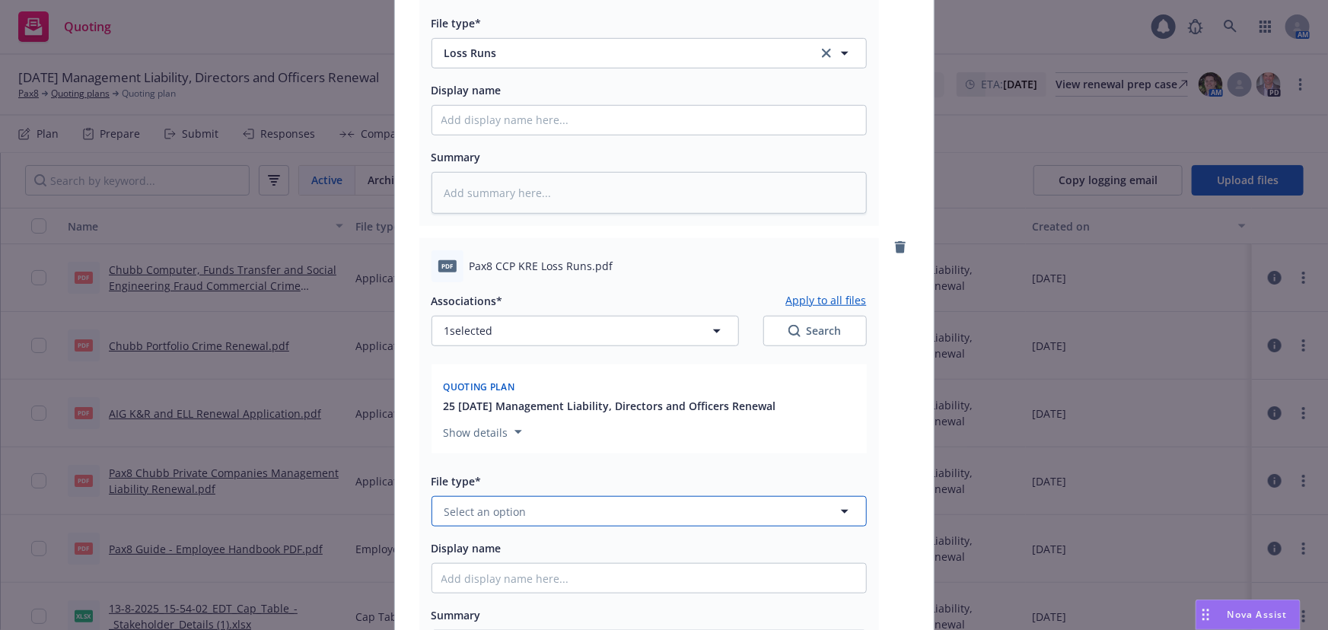
click at [609, 515] on button "Select an option" at bounding box center [648, 511] width 435 height 30
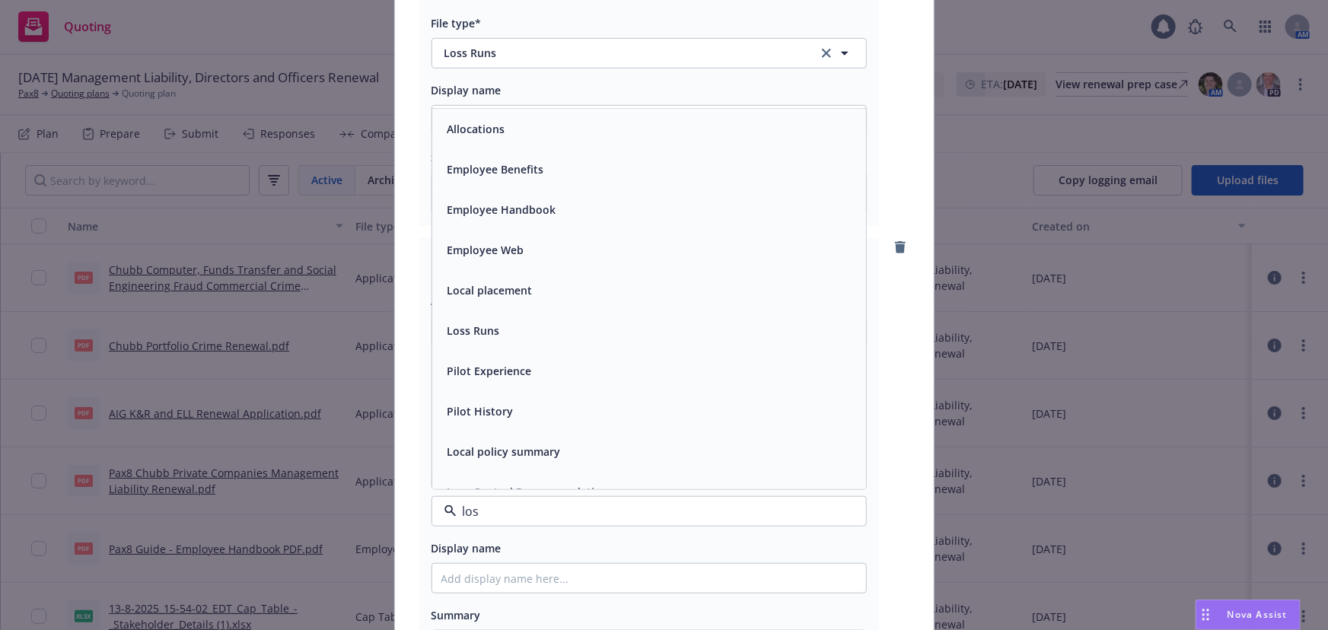
type input "loss"
click at [692, 129] on div "Loss Runs" at bounding box center [648, 129] width 415 height 22
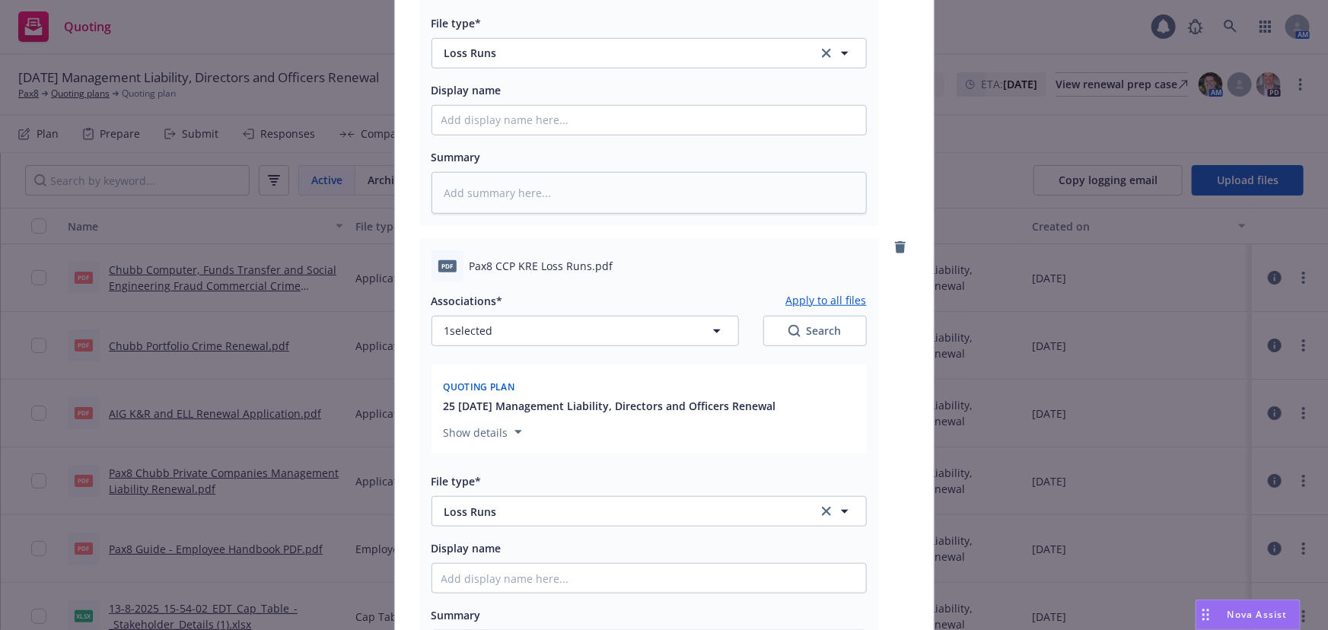
click at [65, 159] on div "Add files The uploaded files will be associated with 25 [DATE] Management Liabi…" at bounding box center [664, 315] width 1328 height 630
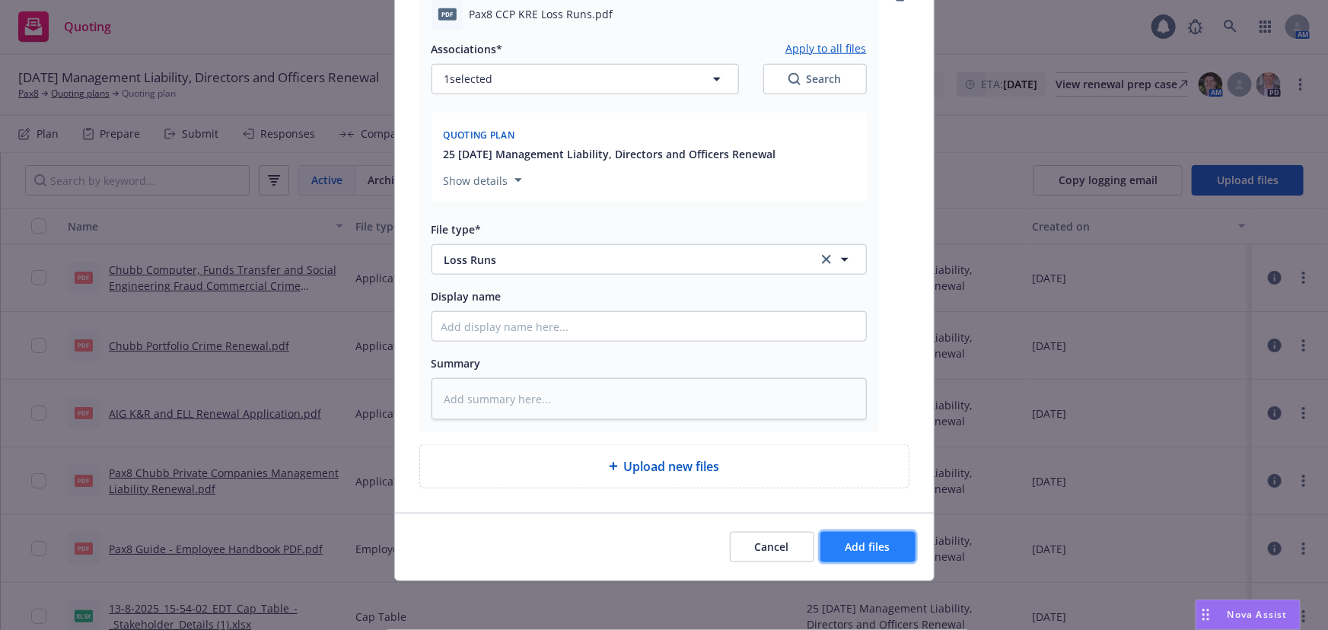
click at [859, 549] on span "Add files" at bounding box center [867, 546] width 45 height 14
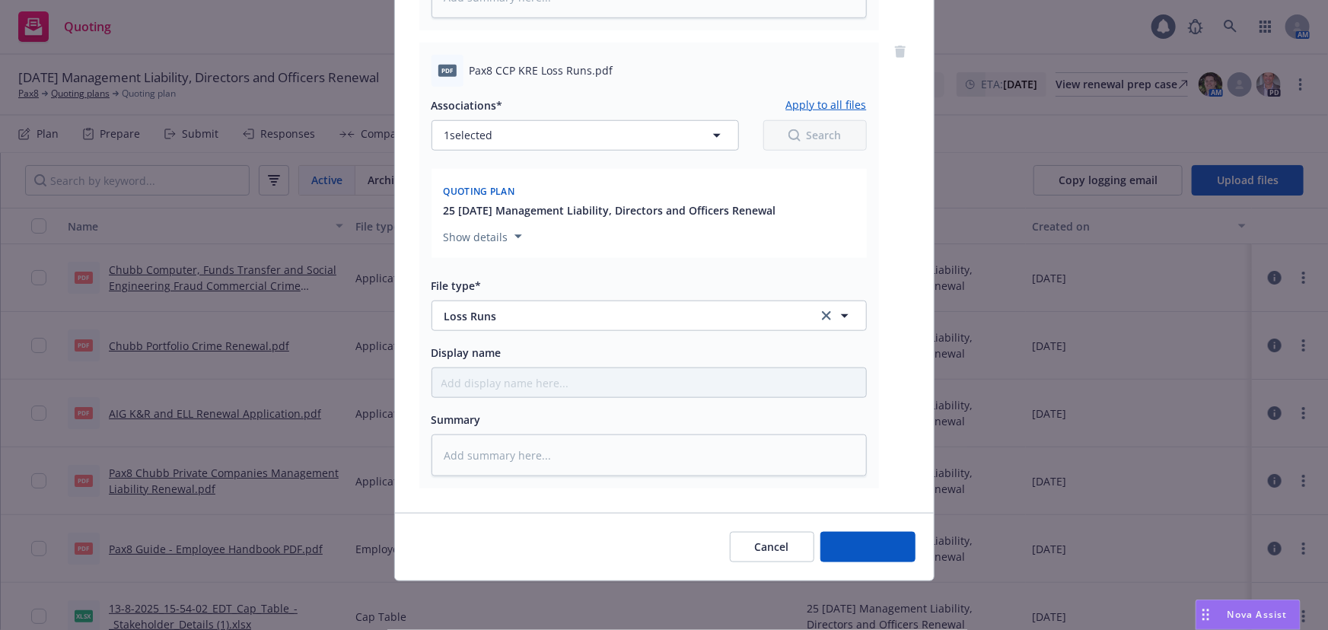
scroll to position [610, 0]
type textarea "x"
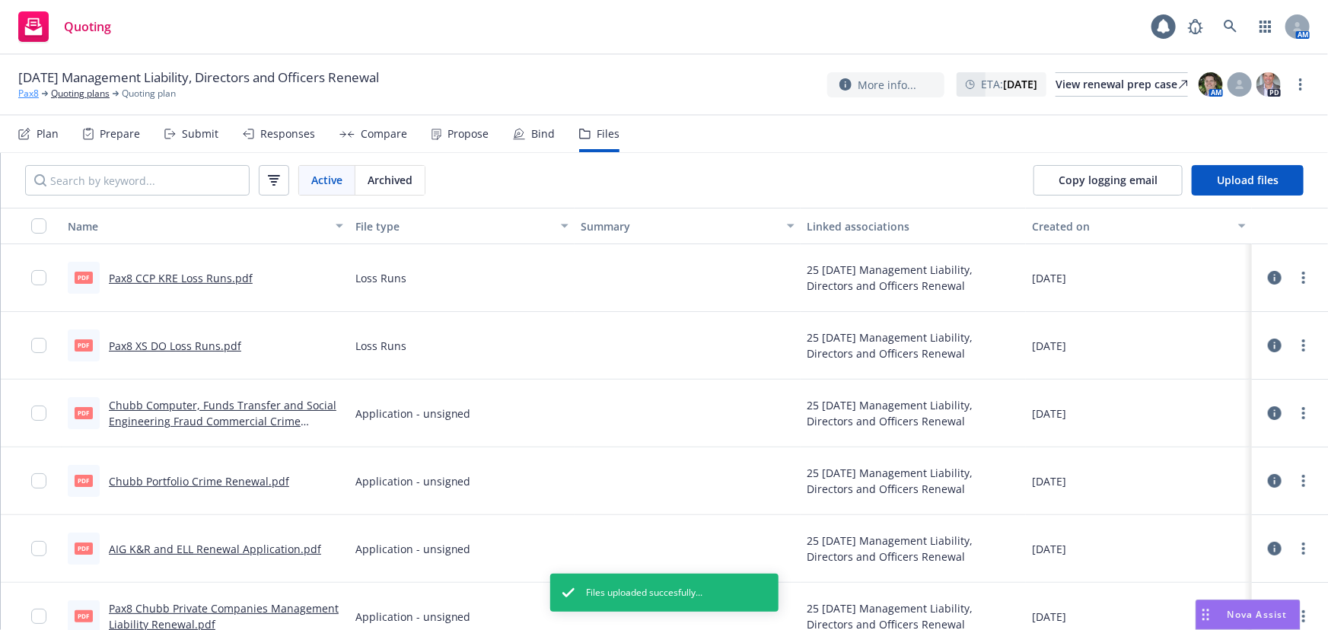
click at [33, 92] on link "Pax8" at bounding box center [28, 94] width 21 height 14
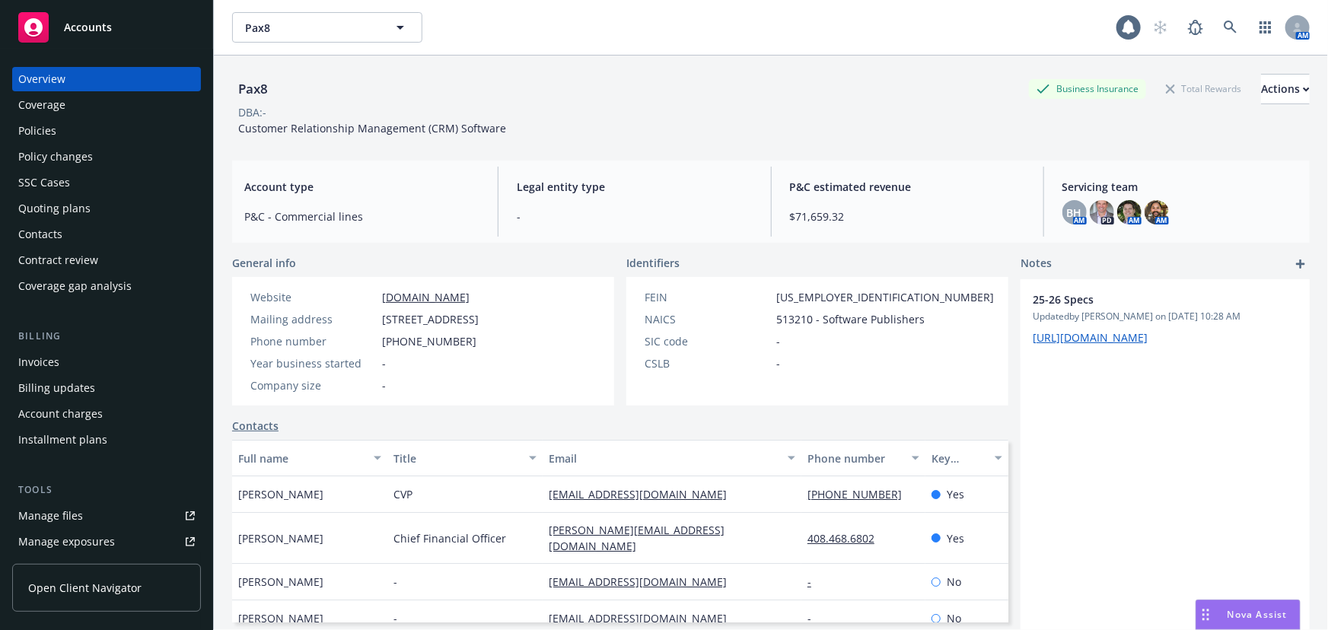
click at [128, 127] on div "Policies" at bounding box center [106, 131] width 176 height 24
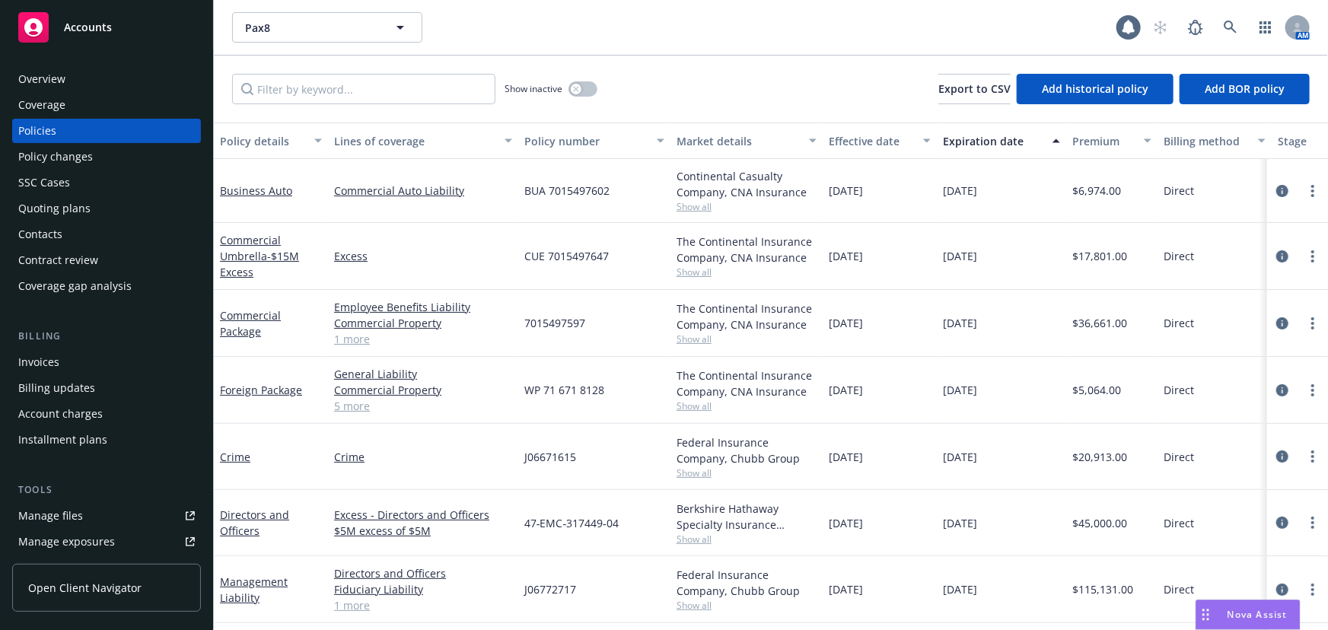
click at [554, 451] on span "J06671615" at bounding box center [550, 457] width 52 height 16
copy span "J06671615"
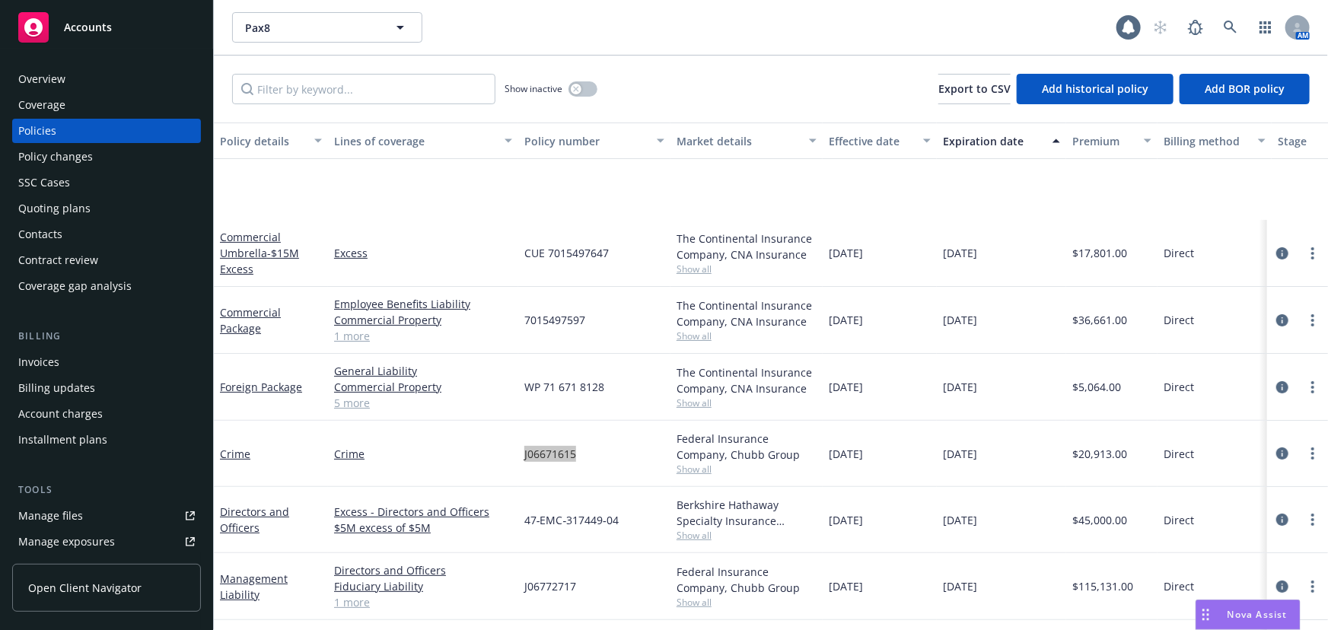
scroll to position [138, 0]
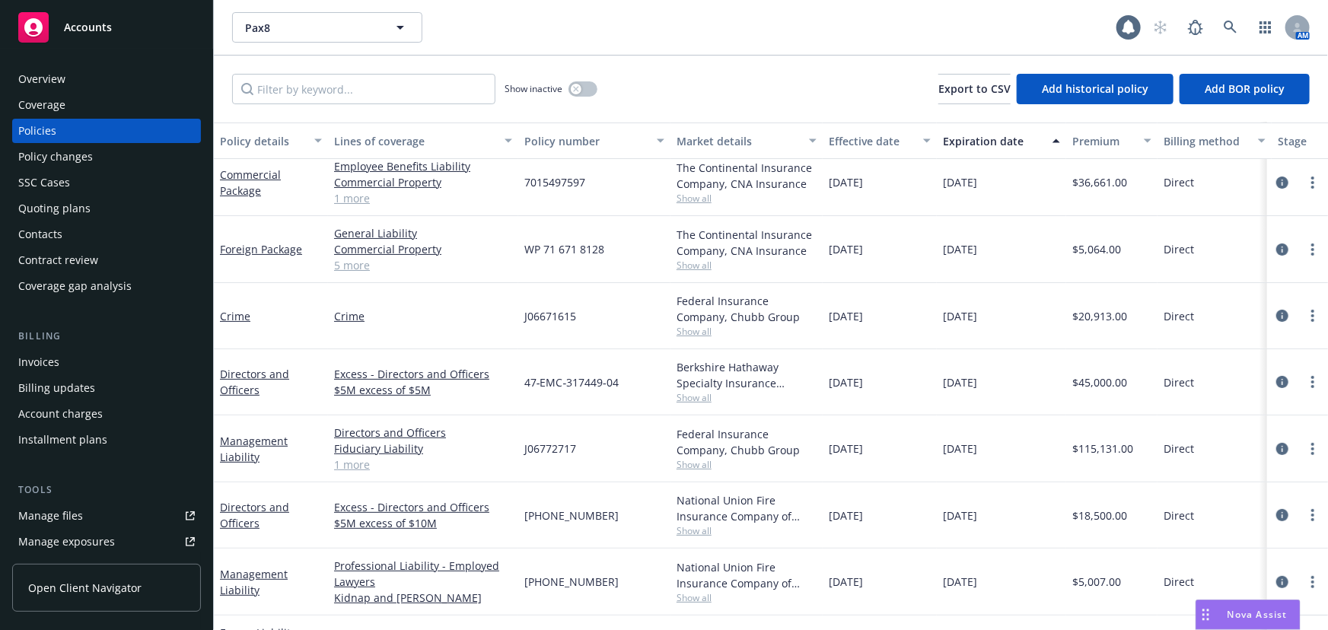
click at [563, 456] on div "J06772717" at bounding box center [594, 448] width 152 height 67
click at [562, 456] on div "J06772717" at bounding box center [594, 448] width 152 height 67
click at [560, 447] on span "J06772717" at bounding box center [550, 448] width 52 height 16
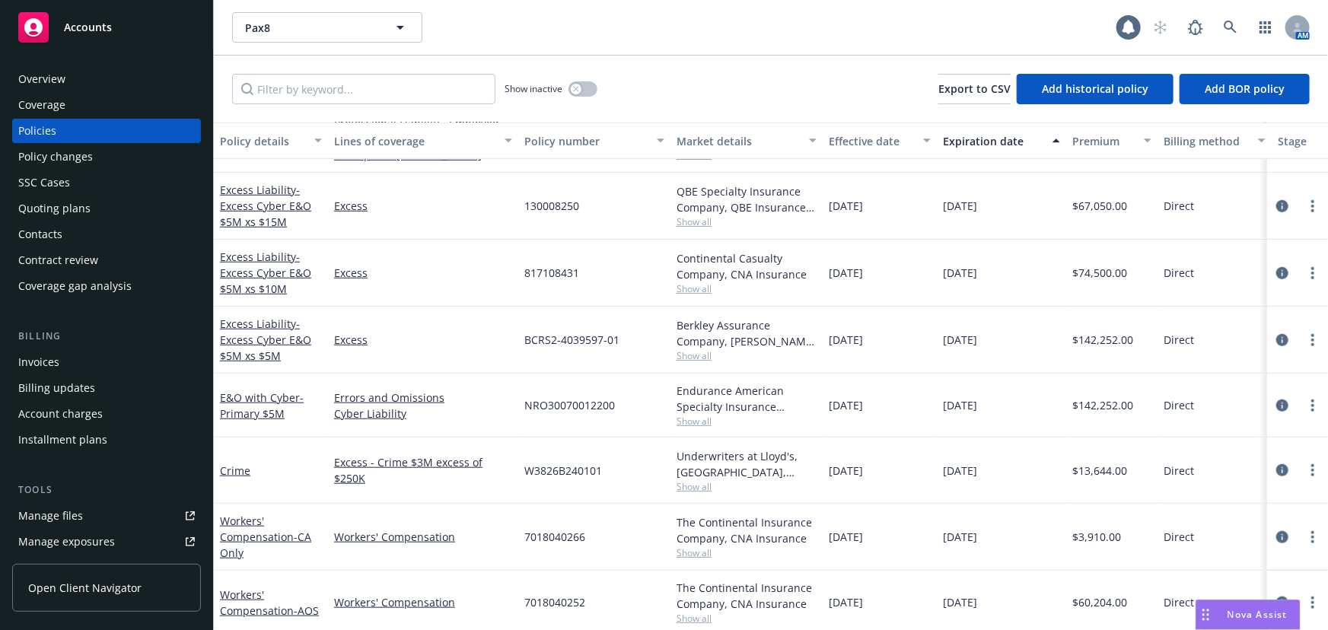
scroll to position [211, 0]
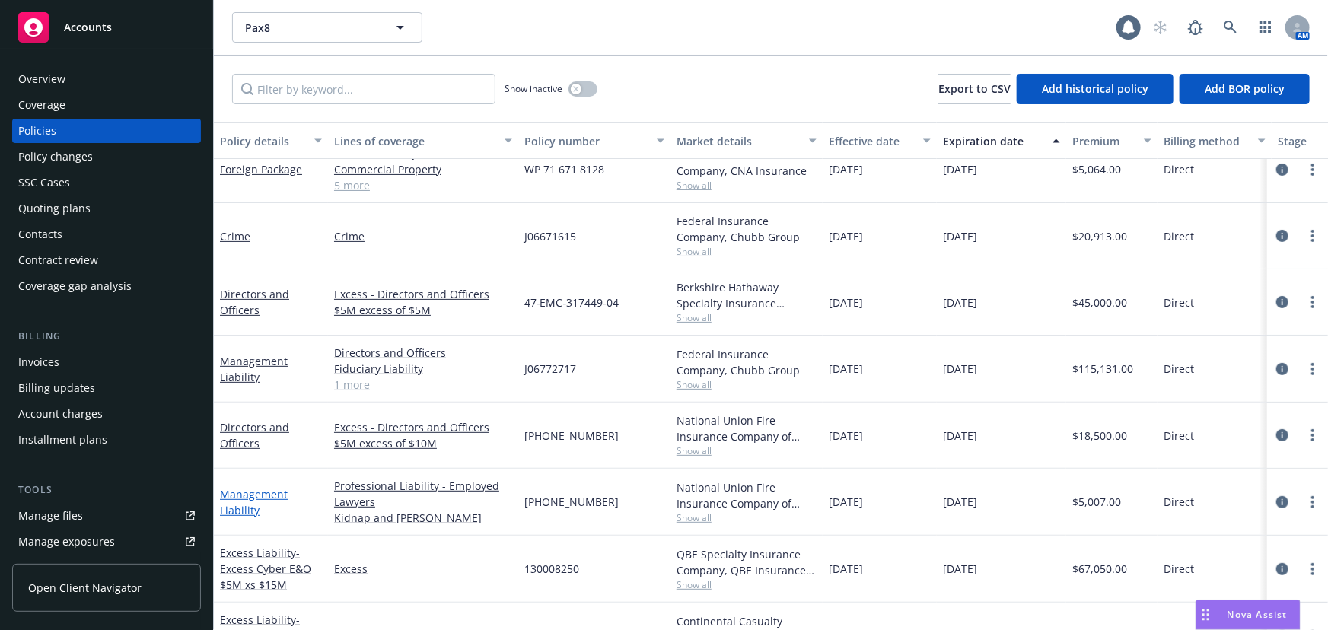
click at [267, 491] on link "Management Liability" at bounding box center [254, 502] width 68 height 30
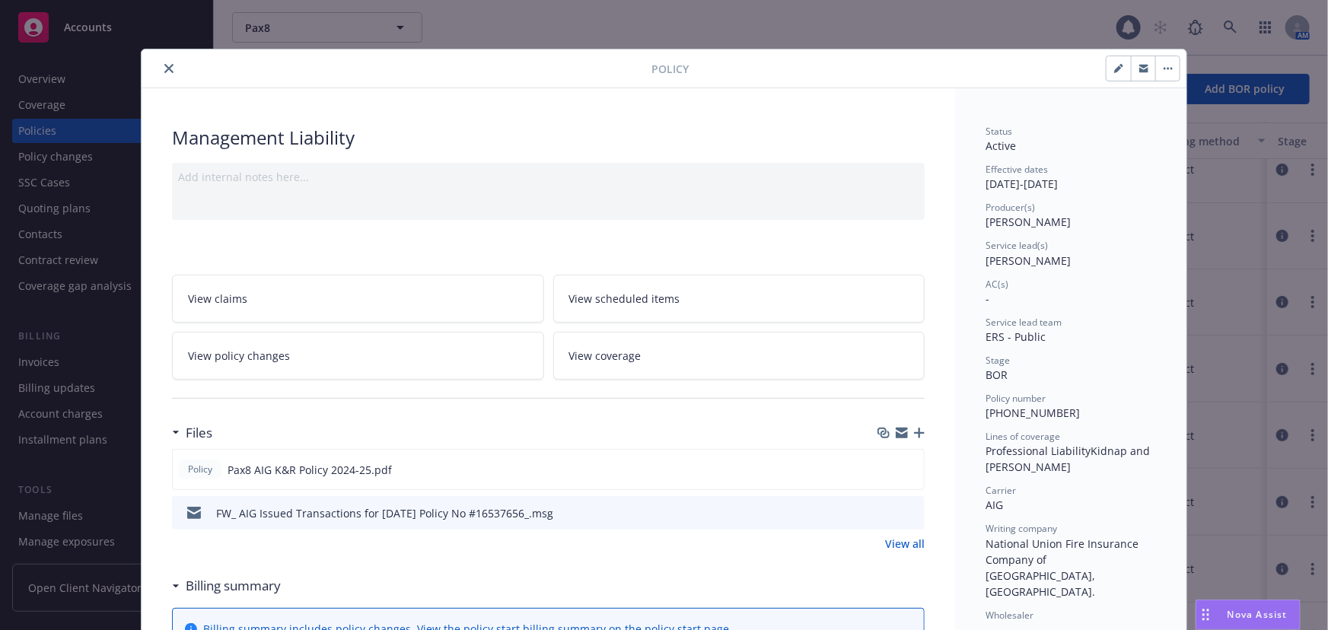
click at [167, 65] on icon "close" at bounding box center [168, 68] width 9 height 9
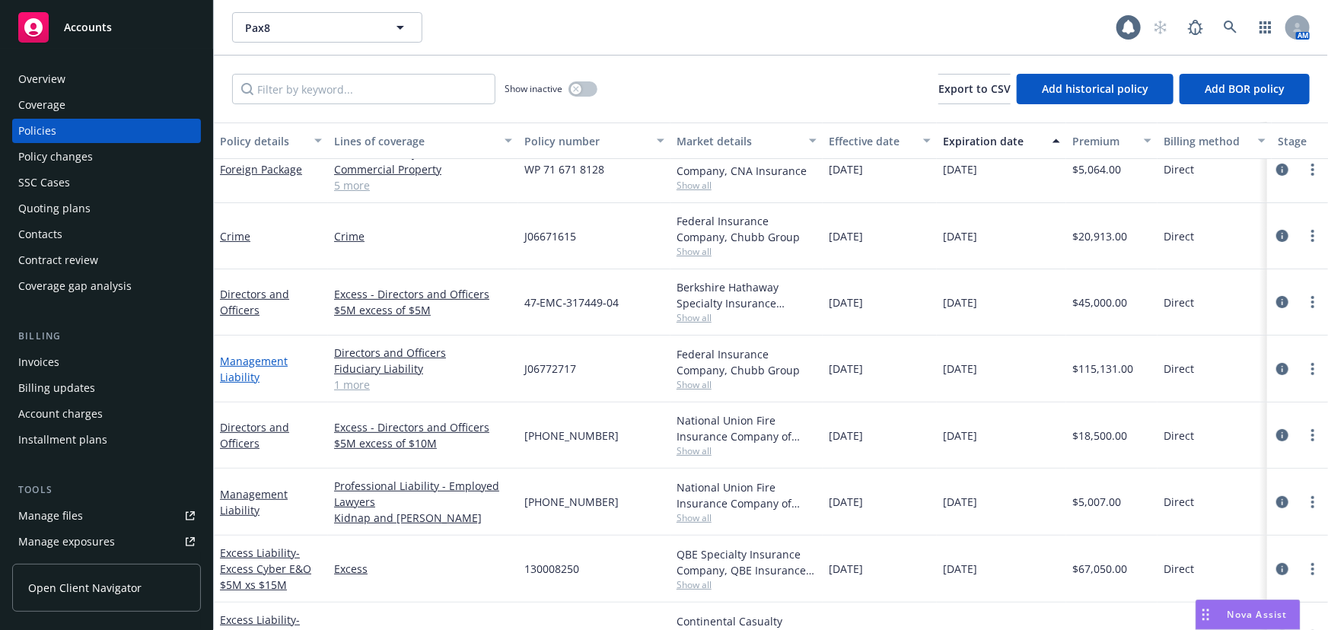
click at [266, 363] on link "Management Liability" at bounding box center [254, 369] width 68 height 30
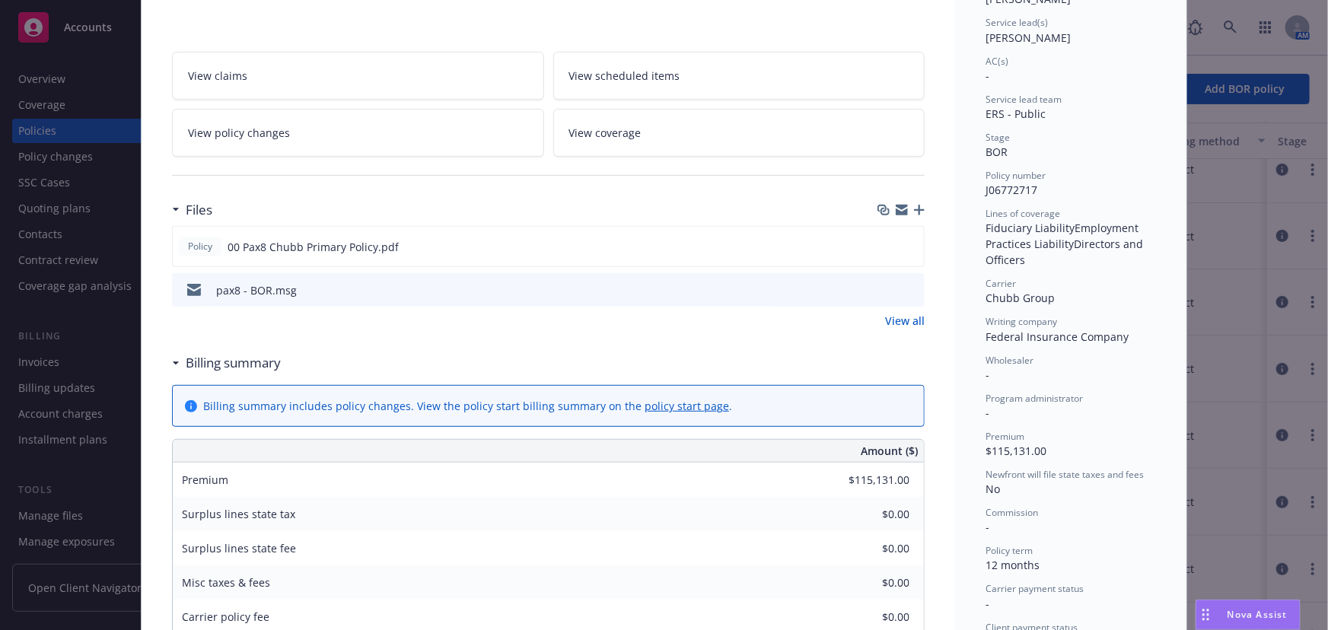
scroll to position [276, 0]
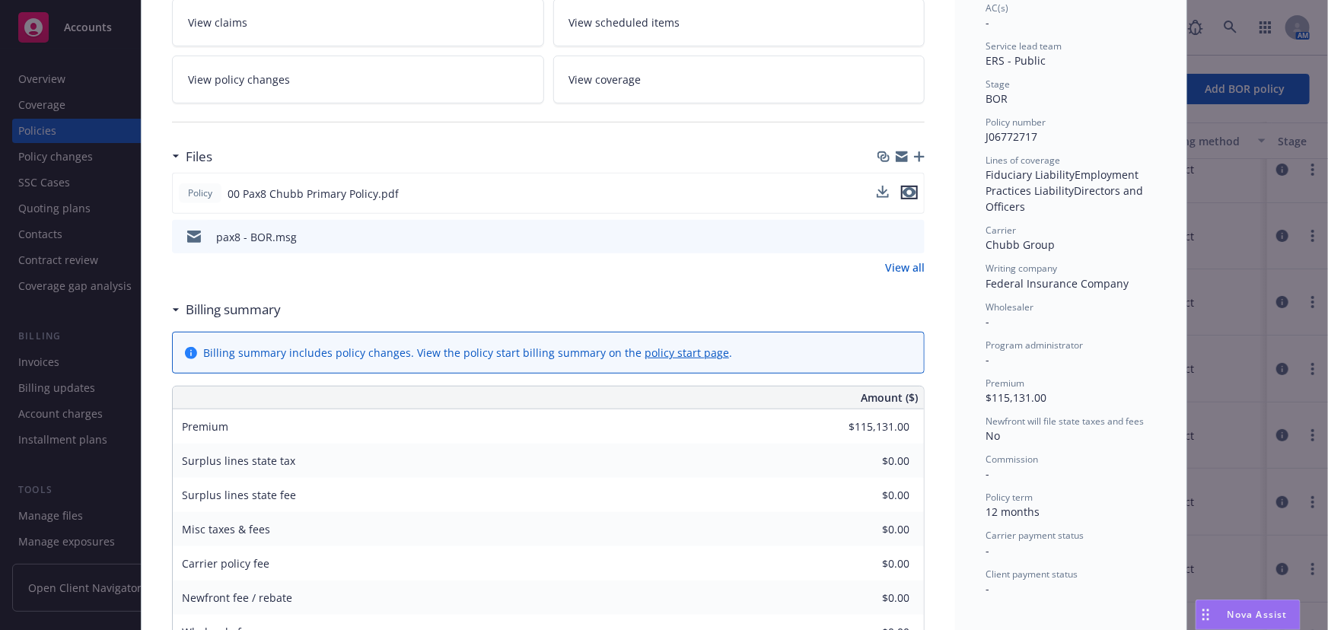
click at [911, 191] on icon "preview file" at bounding box center [909, 192] width 14 height 11
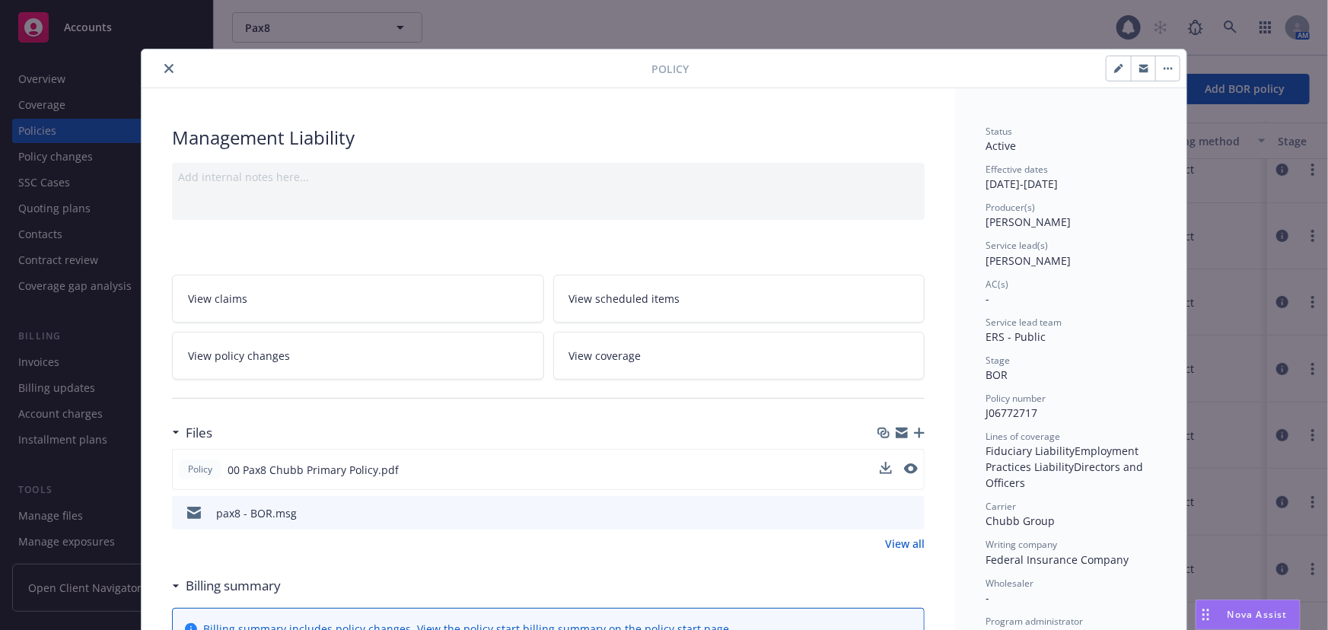
click at [164, 68] on icon "close" at bounding box center [168, 68] width 9 height 9
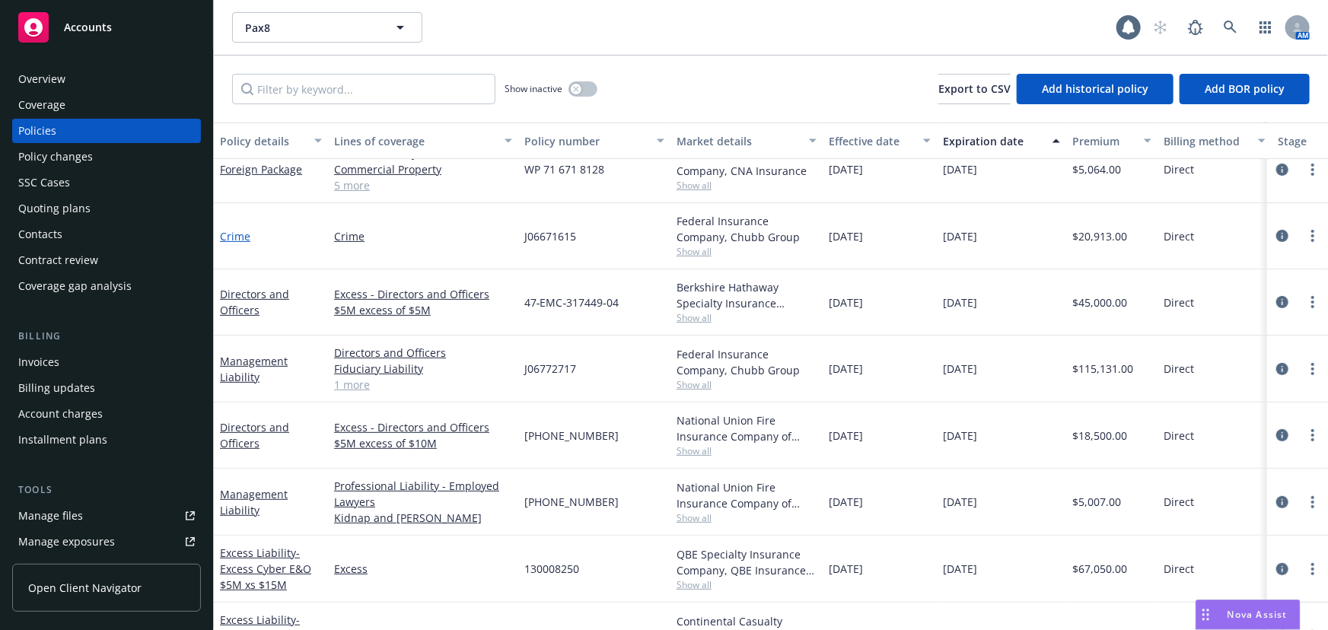
click at [241, 234] on link "Crime" at bounding box center [235, 236] width 30 height 14
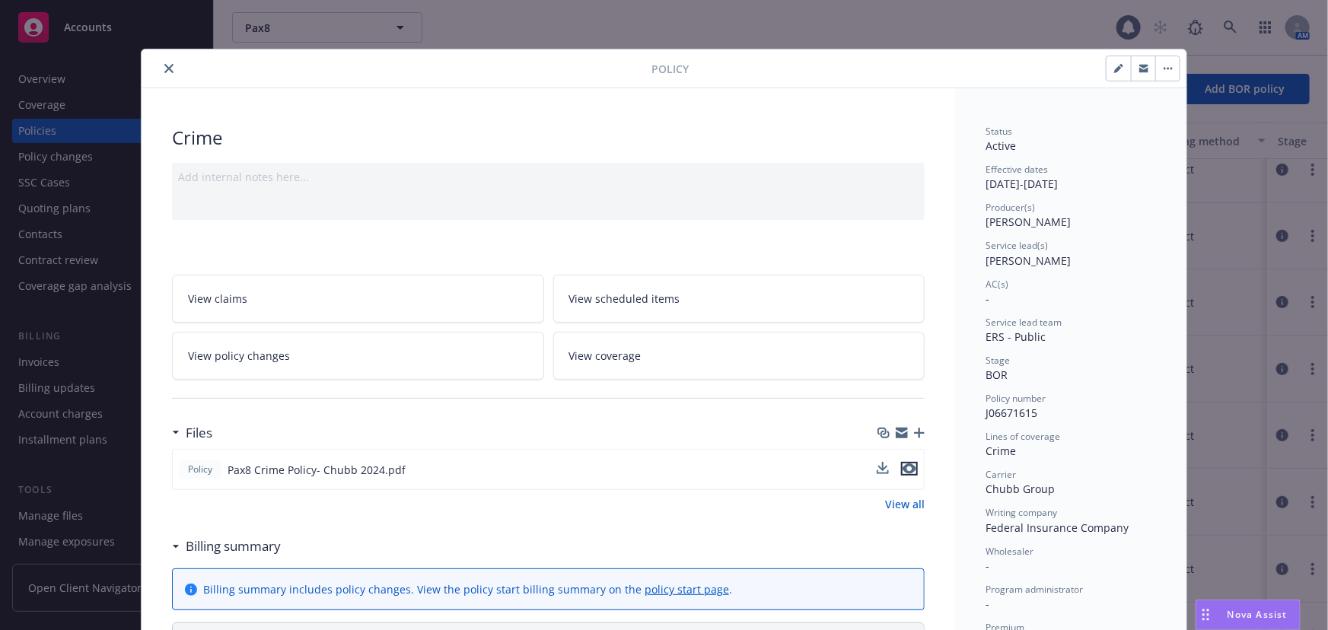
click at [902, 463] on icon "preview file" at bounding box center [909, 468] width 14 height 11
click at [167, 63] on button "close" at bounding box center [169, 68] width 18 height 18
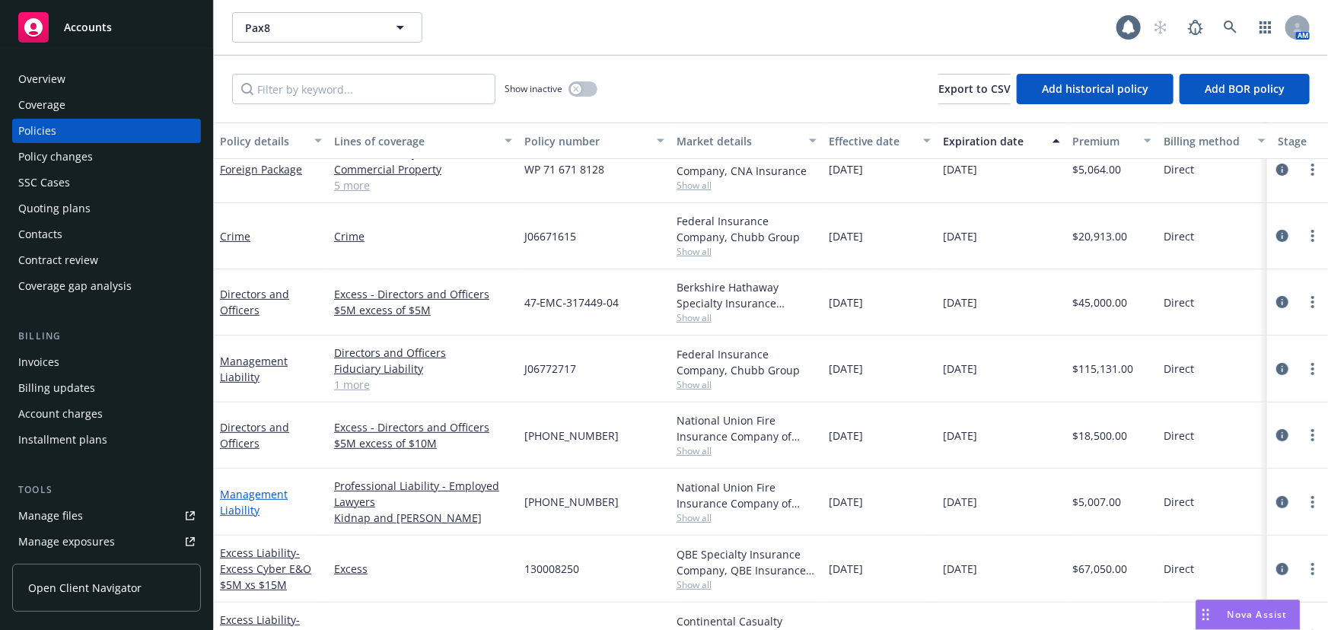
click at [266, 494] on link "Management Liability" at bounding box center [254, 502] width 68 height 30
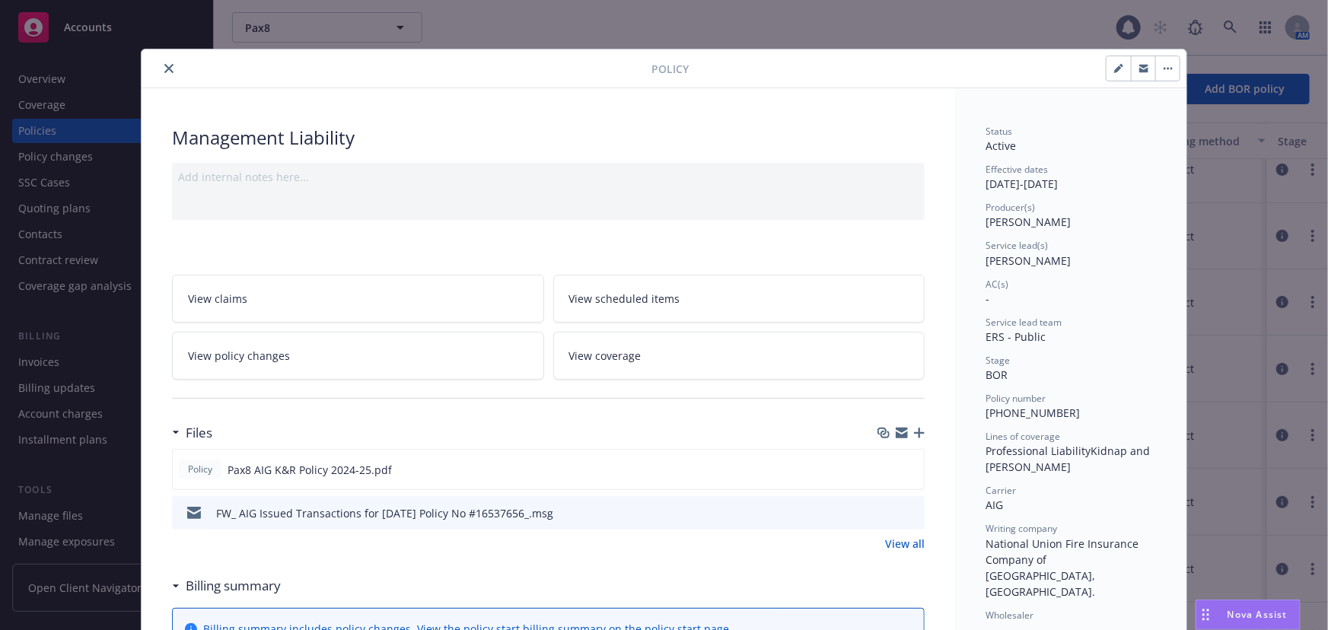
scroll to position [68, 0]
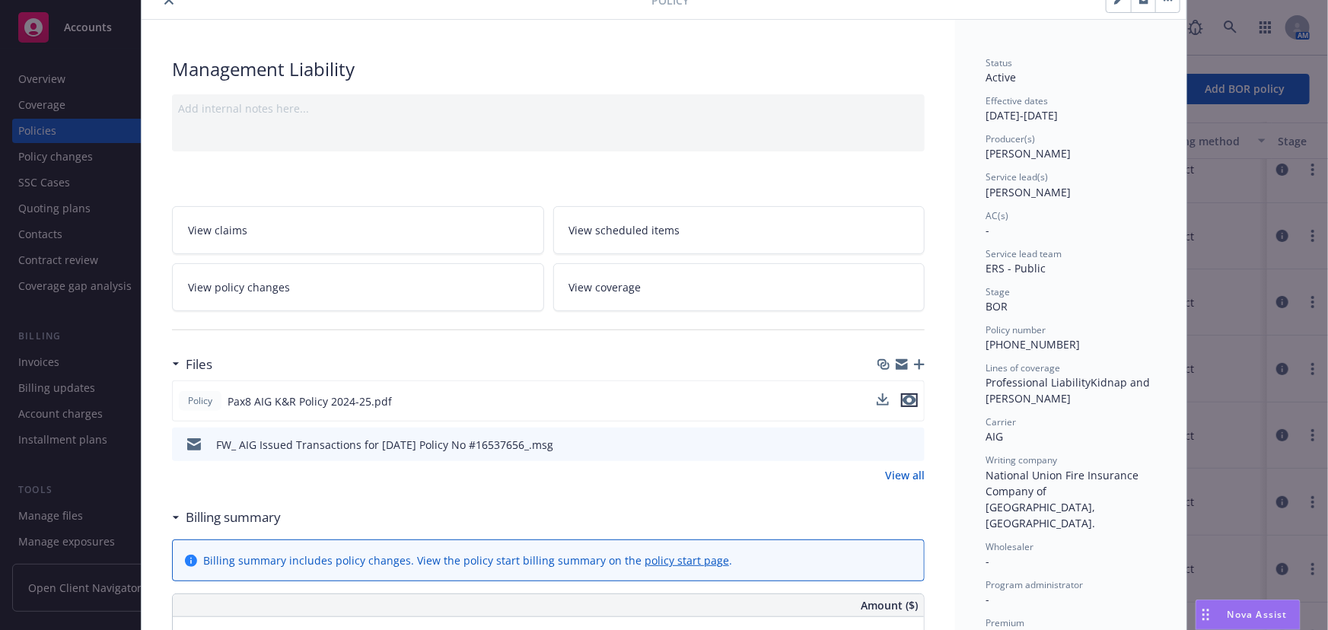
click at [907, 397] on icon "preview file" at bounding box center [909, 400] width 14 height 11
